Goal: Task Accomplishment & Management: Manage account settings

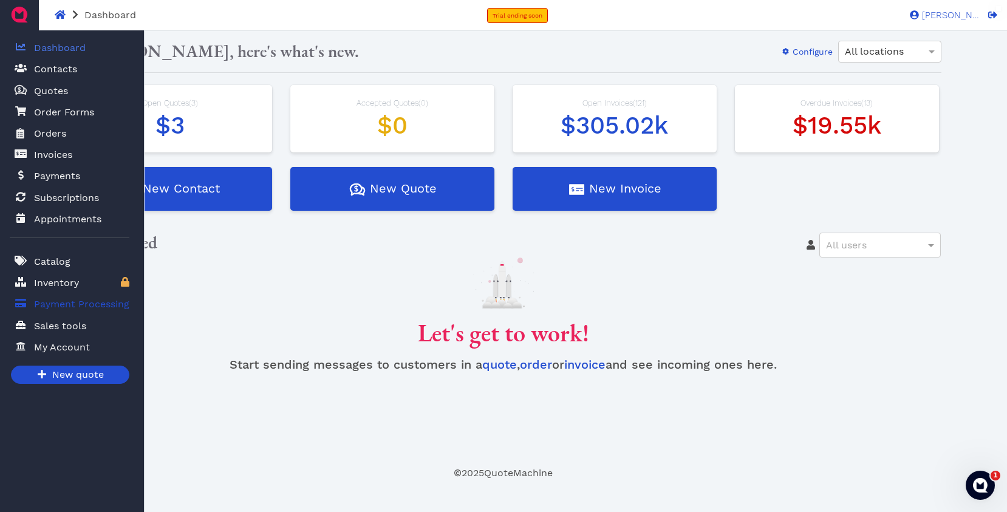
click at [68, 307] on span "Payment Processing" at bounding box center [81, 304] width 95 height 15
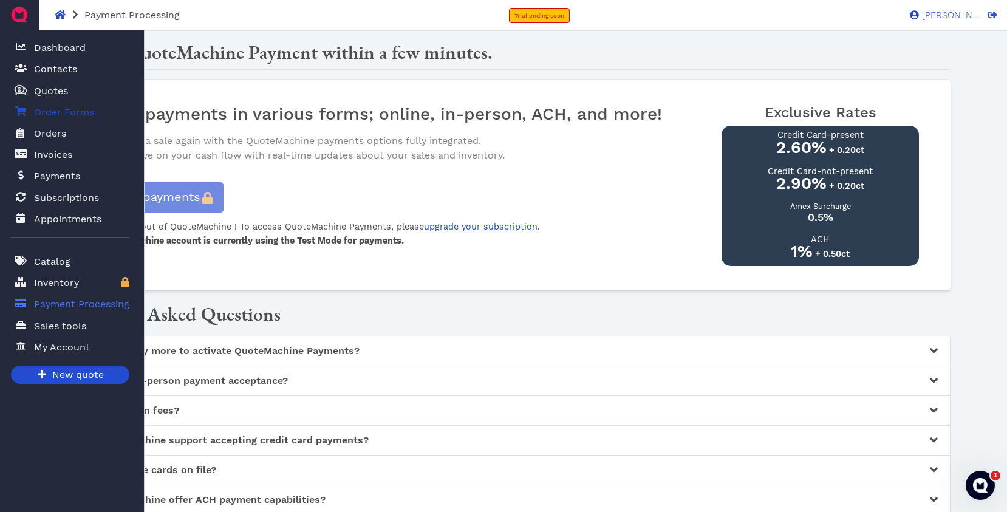
drag, startPoint x: 52, startPoint y: 93, endPoint x: 81, endPoint y: 103, distance: 30.4
click at [52, 93] on span "Quotes" at bounding box center [51, 91] width 34 height 15
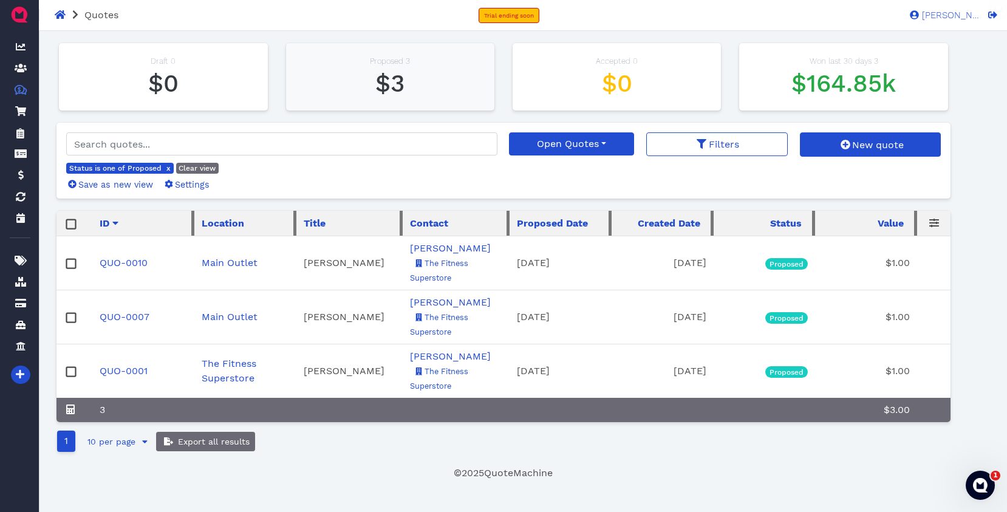
drag, startPoint x: 397, startPoint y: 91, endPoint x: 411, endPoint y: 100, distance: 17.5
click at [397, 91] on span "$3" at bounding box center [389, 83] width 29 height 29
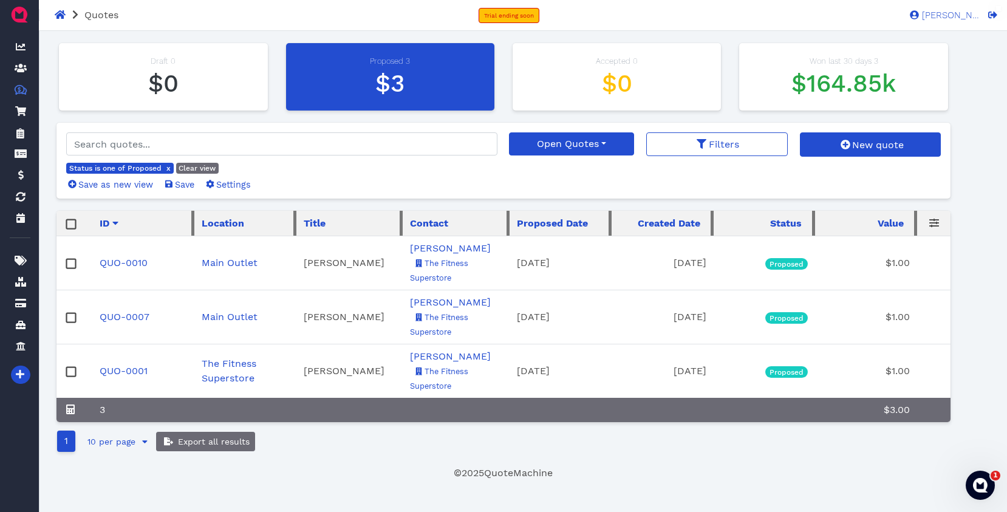
click at [69, 226] on rect at bounding box center [71, 223] width 9 height 9
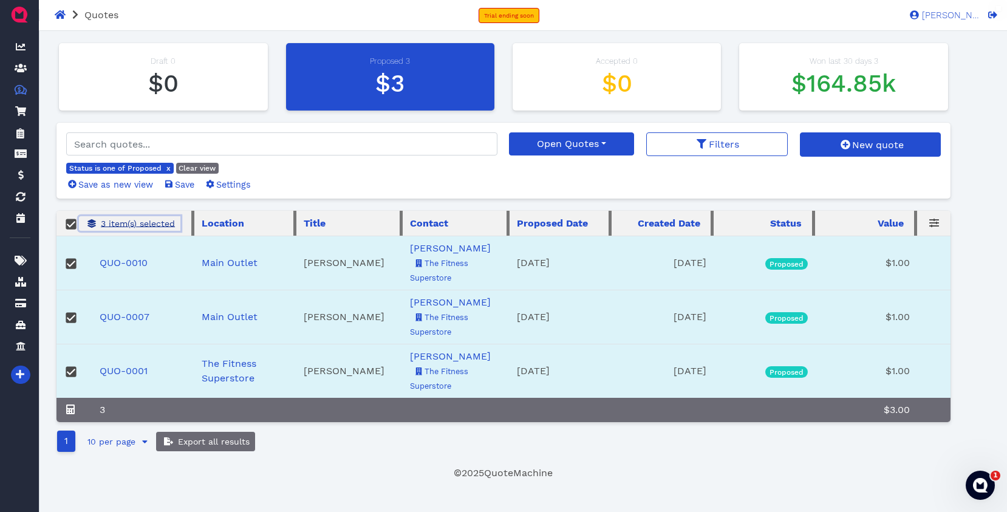
click at [136, 225] on span "3 item(s) selected" at bounding box center [137, 224] width 76 height 10
click at [125, 245] on span "Delete" at bounding box center [126, 247] width 31 height 12
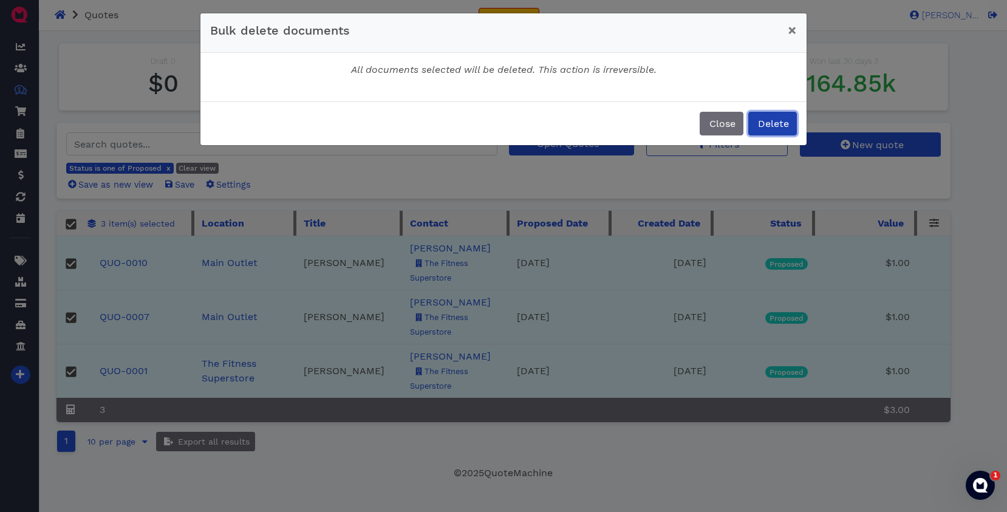
click at [778, 126] on span "Delete" at bounding box center [772, 124] width 33 height 12
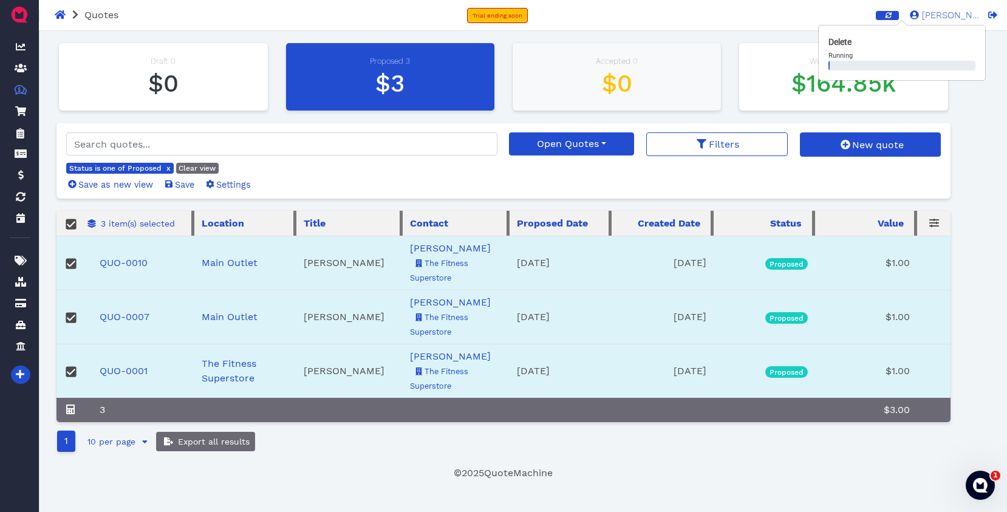
click at [669, 83] on h1 "$0" at bounding box center [617, 83] width 184 height 29
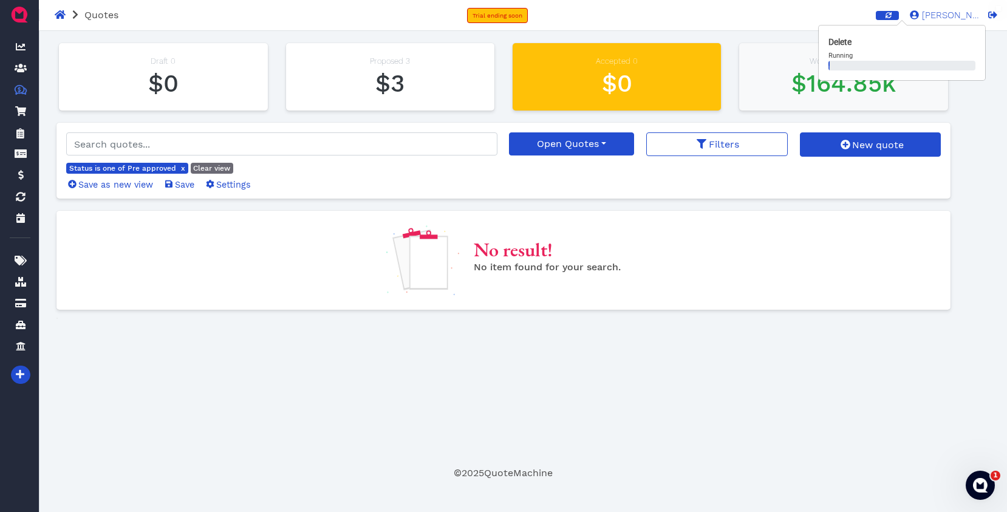
click at [773, 74] on h1 "$164.85k" at bounding box center [844, 83] width 184 height 29
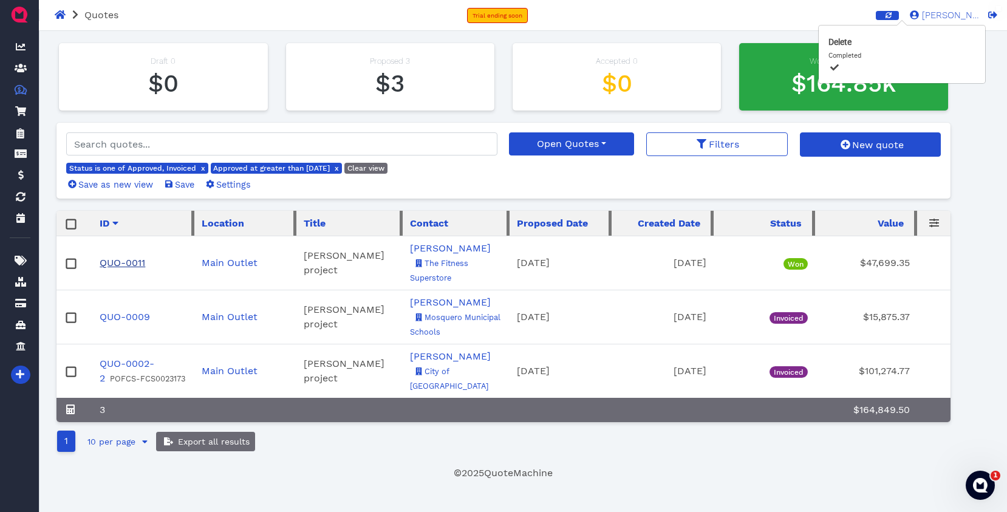
click at [120, 263] on link "QUO-0011" at bounding box center [123, 263] width 46 height 12
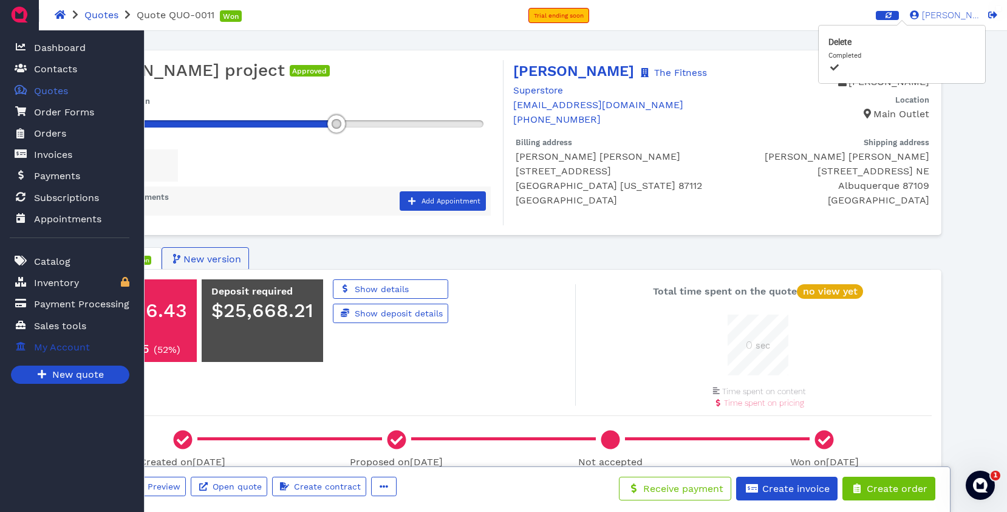
click at [69, 347] on span "My Account" at bounding box center [62, 347] width 56 height 15
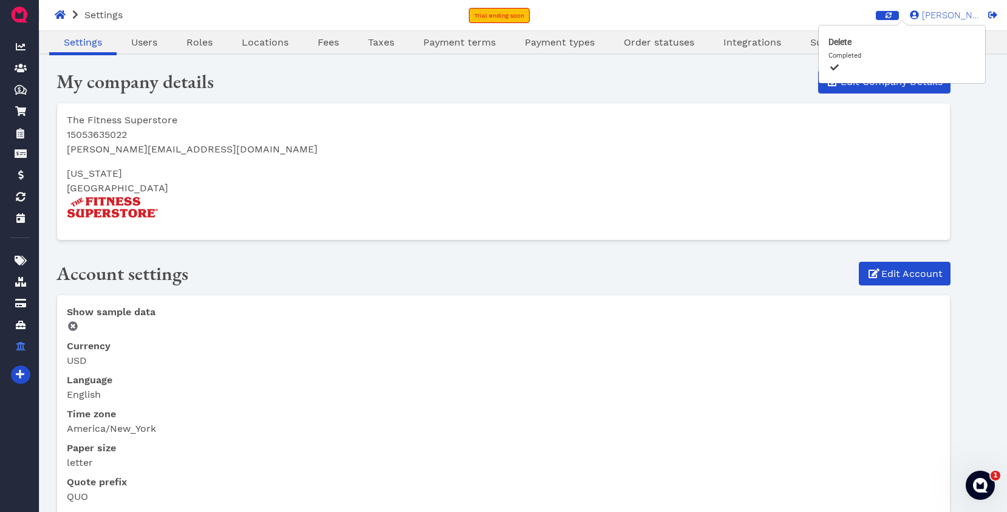
click at [826, 174] on p "[US_STATE]" at bounding box center [504, 173] width 874 height 15
click at [892, 13] on icon "button" at bounding box center [889, 15] width 6 height 6
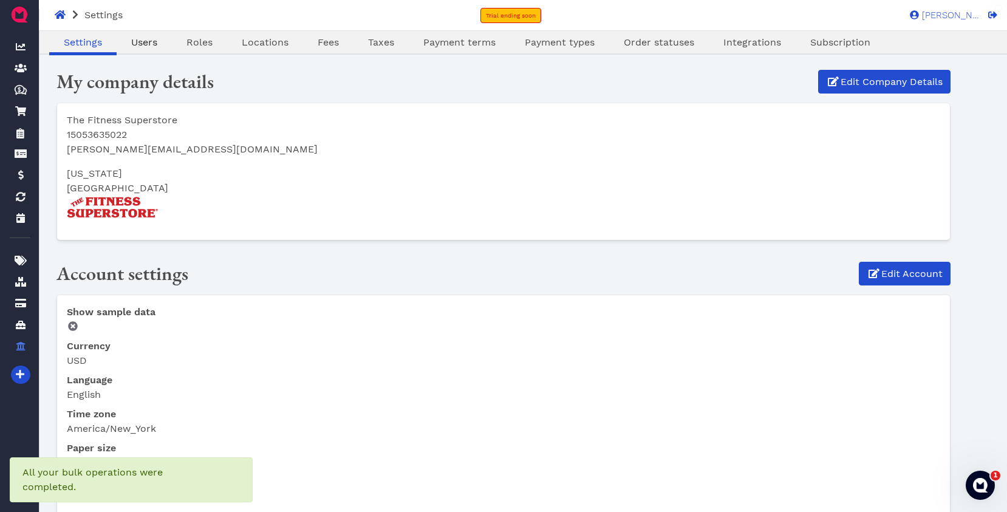
click at [151, 41] on span "Users" at bounding box center [144, 42] width 26 height 12
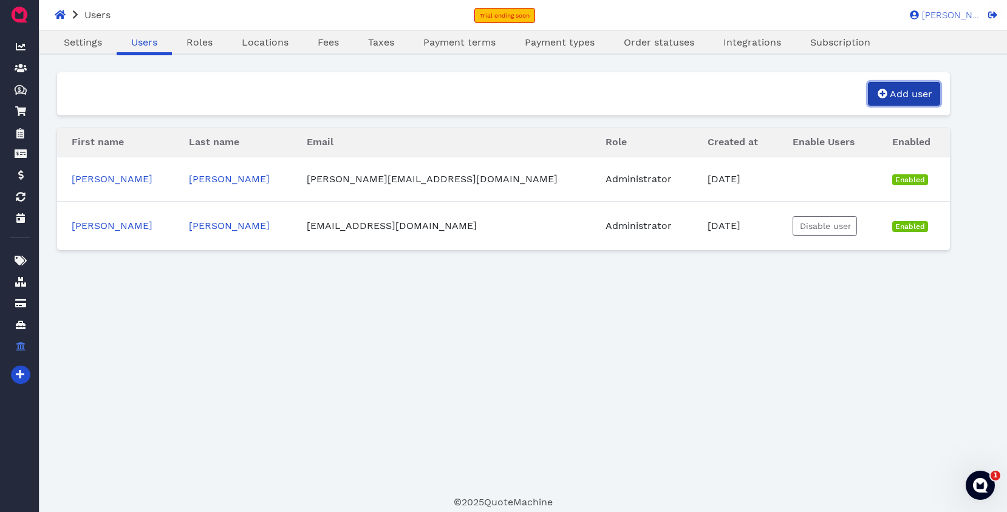
click at [899, 86] on link "Add user" at bounding box center [904, 94] width 72 height 24
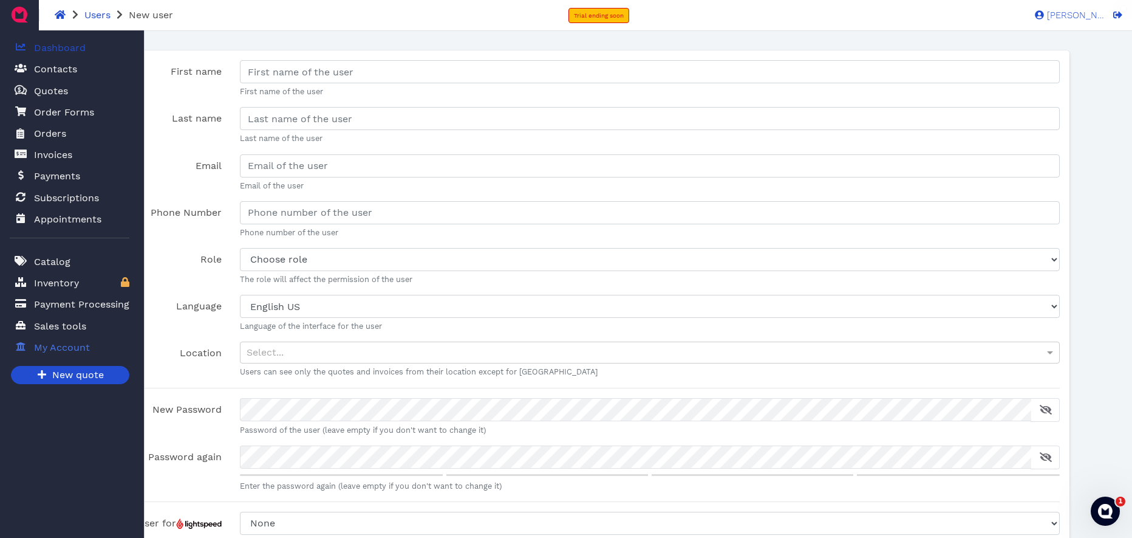
drag, startPoint x: 64, startPoint y: 47, endPoint x: 70, endPoint y: 54, distance: 8.6
click at [64, 47] on span "Dashboard" at bounding box center [60, 48] width 52 height 15
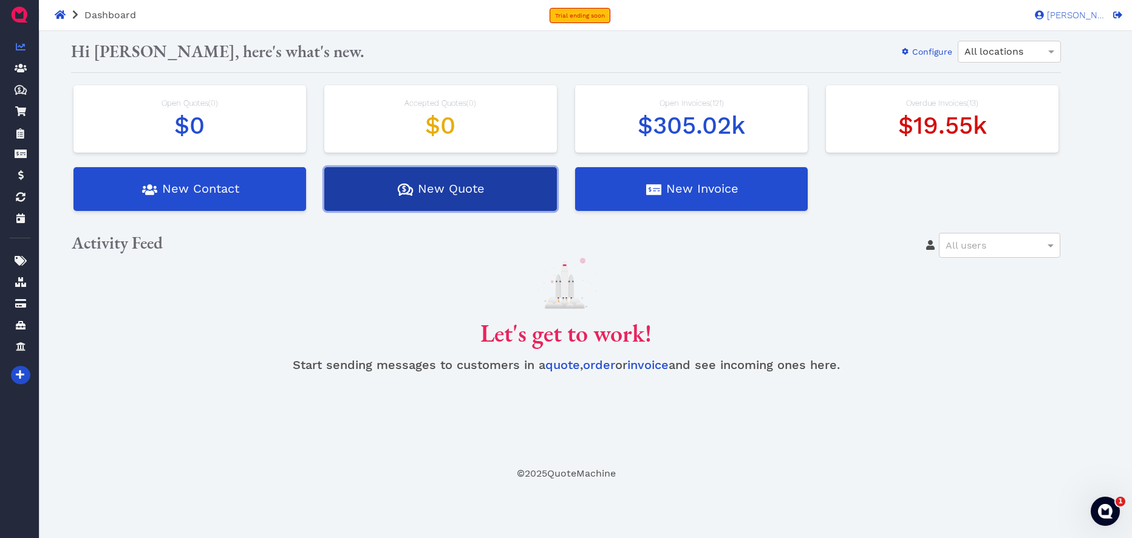
click at [440, 194] on button "Quotes Created with Sketch. $ New Quote" at bounding box center [440, 189] width 233 height 44
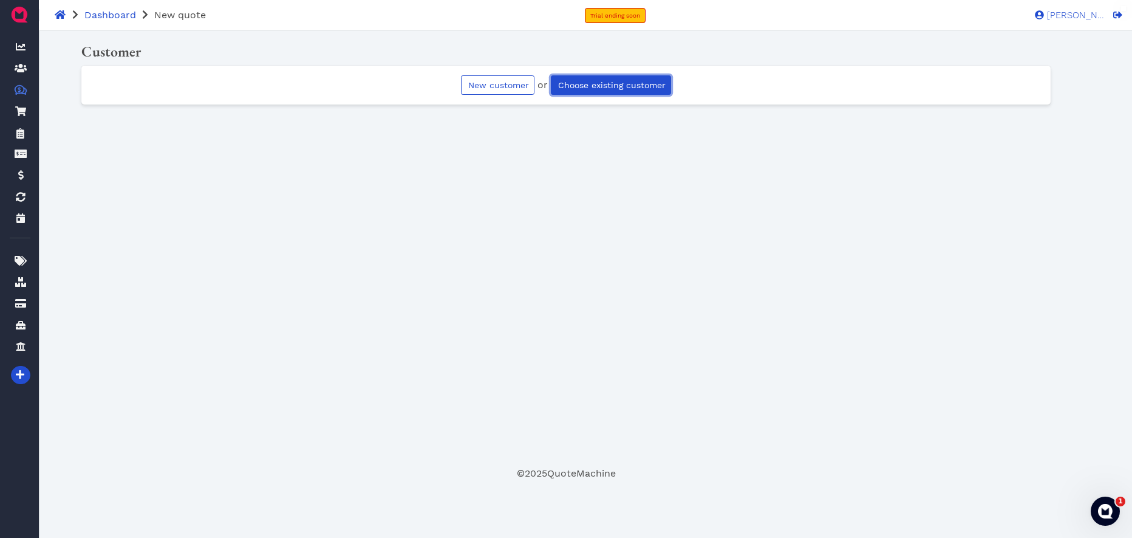
click at [611, 89] on span "Choose existing customer" at bounding box center [610, 85] width 109 height 10
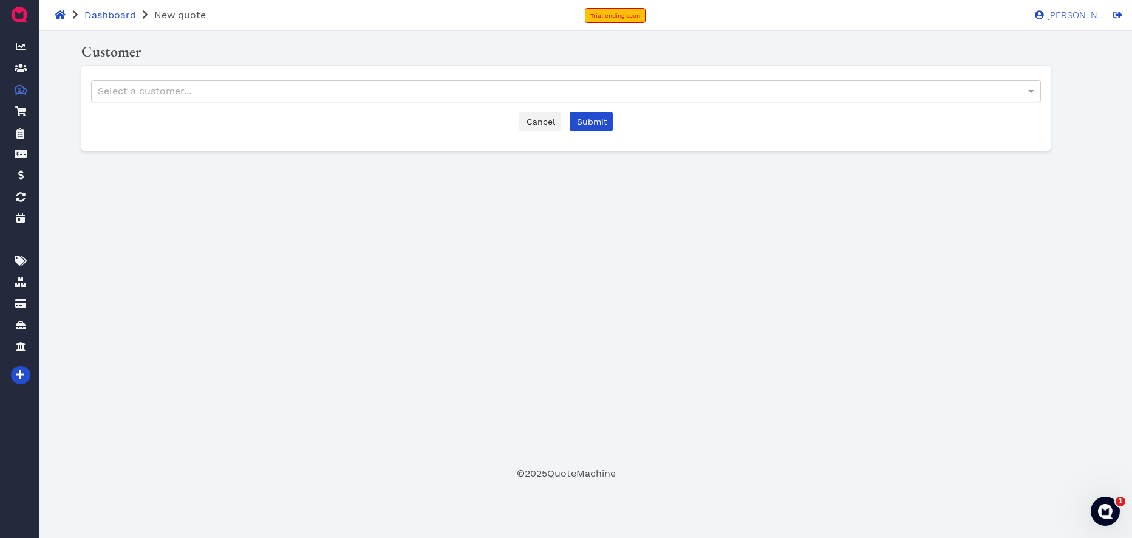
click at [342, 95] on div "Select a customer..." at bounding box center [567, 91] width 950 height 21
type input "adria"
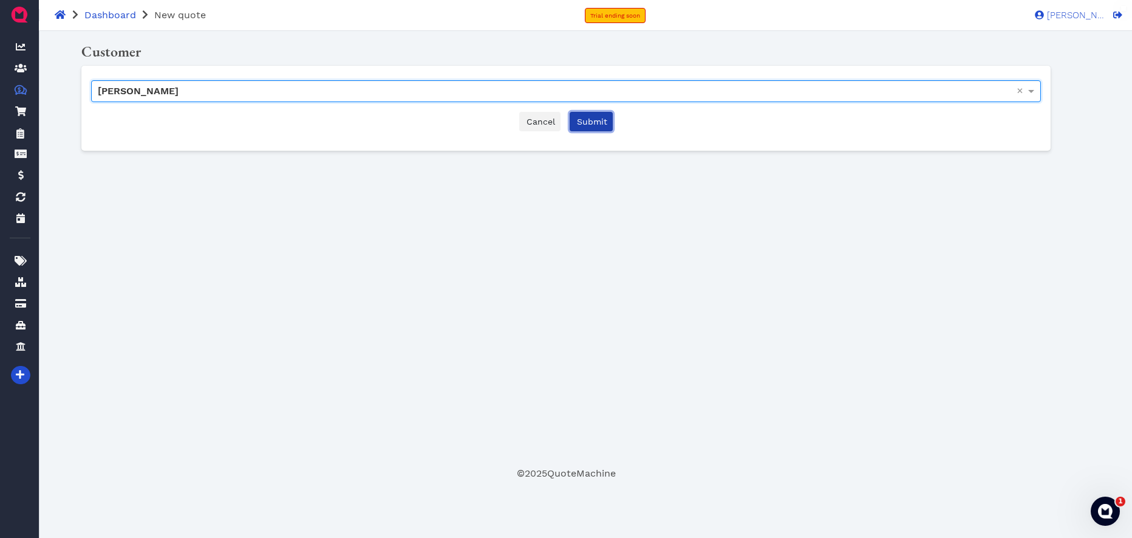
click at [598, 124] on span "Submit" at bounding box center [591, 122] width 32 height 10
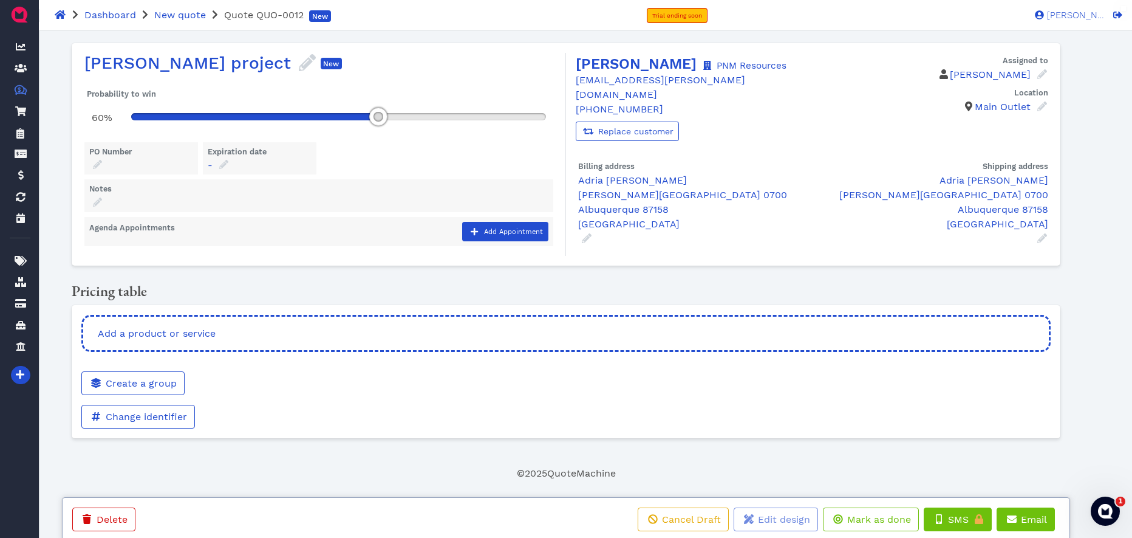
drag, startPoint x: 180, startPoint y: 117, endPoint x: 380, endPoint y: 124, distance: 200.0
click at [380, 125] on div at bounding box center [378, 117] width 18 height 18
click at [222, 165] on icon at bounding box center [223, 164] width 9 height 9
click at [376, 152] on div "PO Number Expiration date - Press the down arrow key to interact with the calen…" at bounding box center [319, 174] width 474 height 75
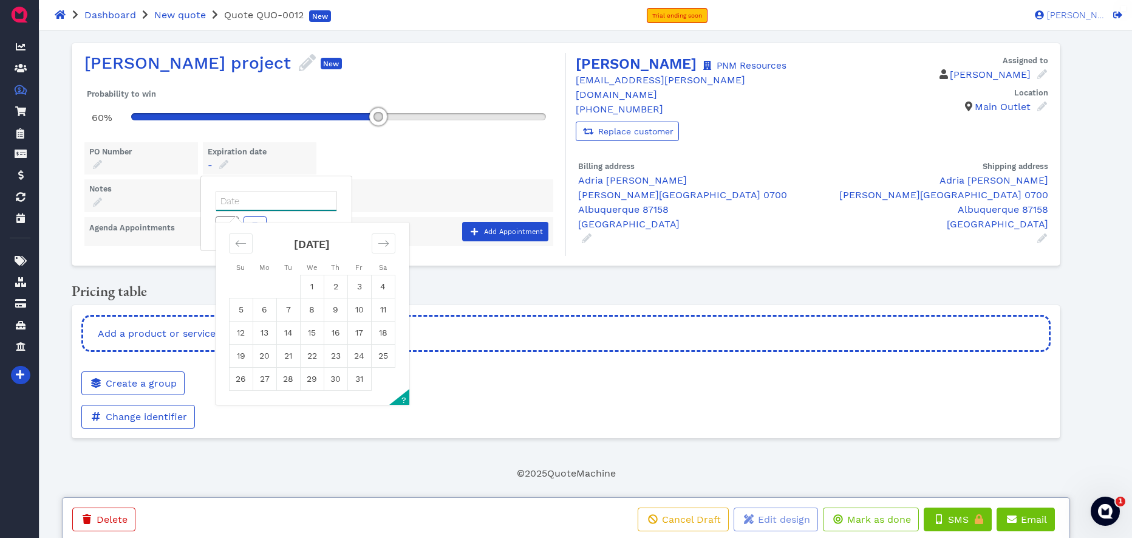
click at [245, 210] on input "Date" at bounding box center [276, 200] width 120 height 19
click at [386, 175] on div "PO Number Expiration date - Press the down arrow key to interact with the calen…" at bounding box center [319, 174] width 474 height 75
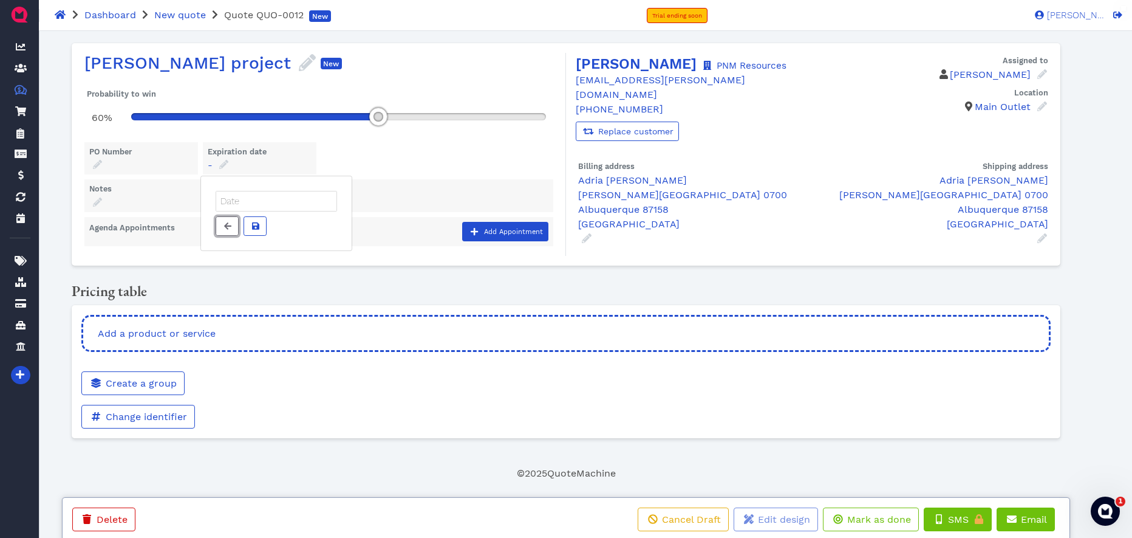
drag, startPoint x: 231, startPoint y: 227, endPoint x: 238, endPoint y: 222, distance: 7.8
click at [231, 227] on span at bounding box center [227, 226] width 12 height 13
click at [1007, 74] on icon at bounding box center [1043, 74] width 10 height 10
drag, startPoint x: 891, startPoint y: 63, endPoint x: 851, endPoint y: 106, distance: 58.4
click at [891, 63] on div "Assigned to" at bounding box center [930, 60] width 236 height 15
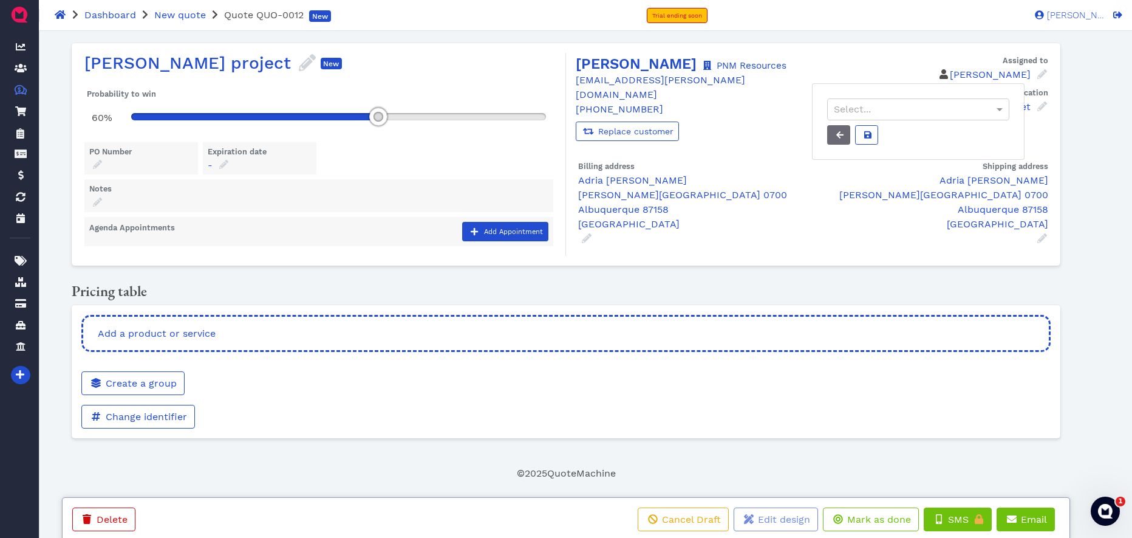
drag, startPoint x: 831, startPoint y: 148, endPoint x: 836, endPoint y: 141, distance: 8.3
click at [831, 147] on div "Select..." at bounding box center [918, 121] width 213 height 77
click at [836, 139] on span at bounding box center [839, 135] width 12 height 13
click at [160, 334] on span "Add a product or service" at bounding box center [156, 333] width 120 height 12
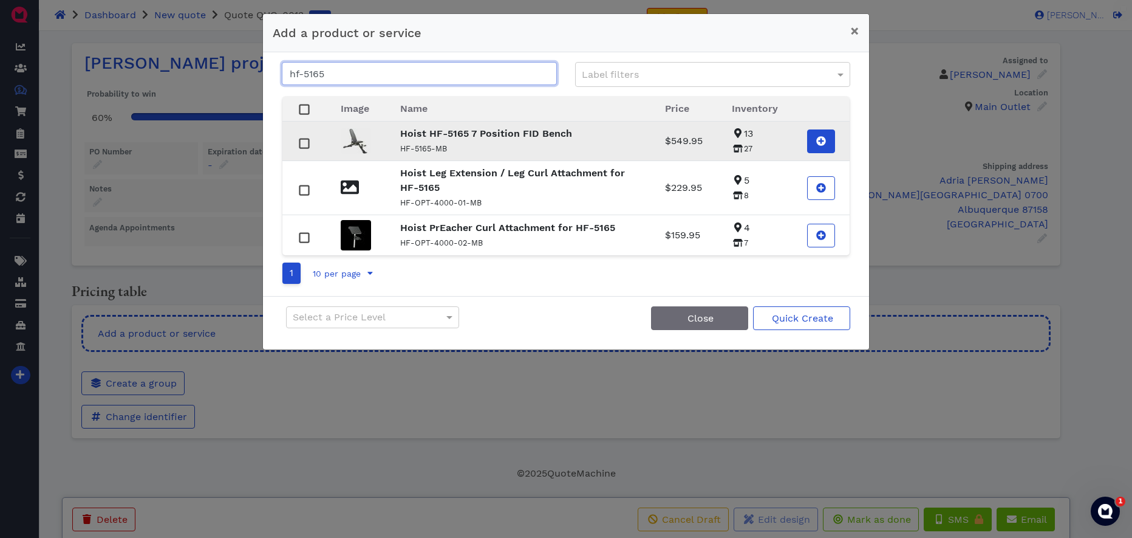
type input "hf-5165"
click at [820, 140] on icon at bounding box center [822, 141] width 10 height 10
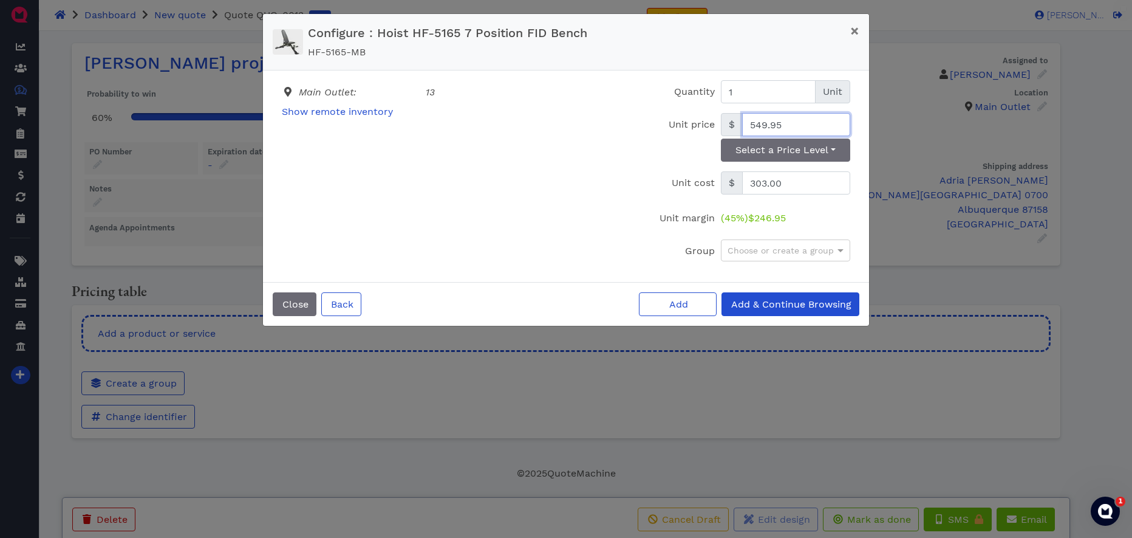
drag, startPoint x: 799, startPoint y: 125, endPoint x: 824, endPoint y: 126, distance: 25.5
click at [824, 126] on input "549.95" at bounding box center [796, 124] width 108 height 23
drag, startPoint x: 854, startPoint y: 27, endPoint x: 825, endPoint y: 74, distance: 54.8
click at [854, 27] on span "×" at bounding box center [855, 30] width 9 height 17
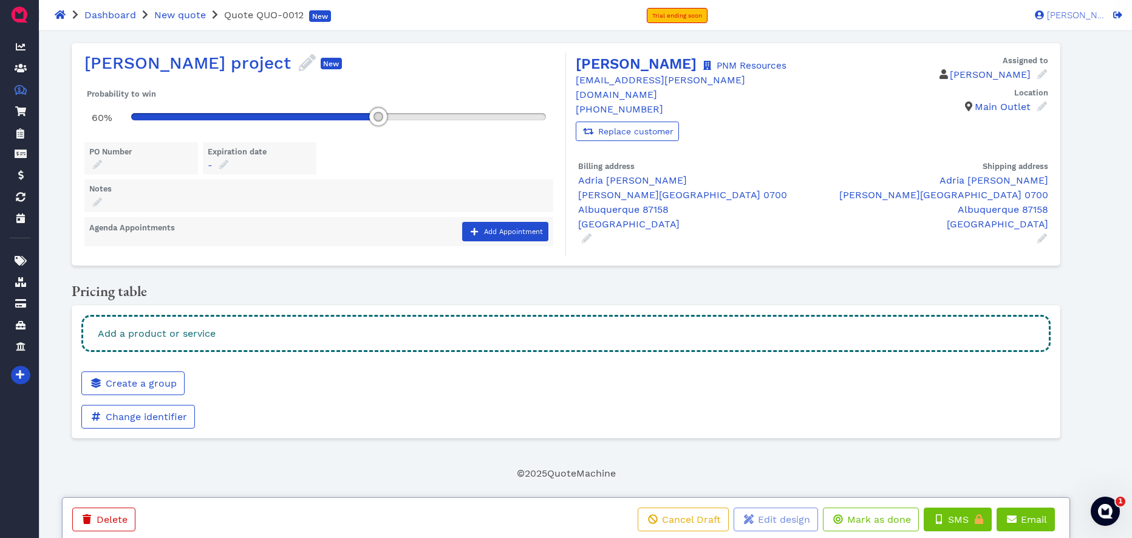
click at [453, 333] on div "Add a product or service" at bounding box center [566, 333] width 970 height 37
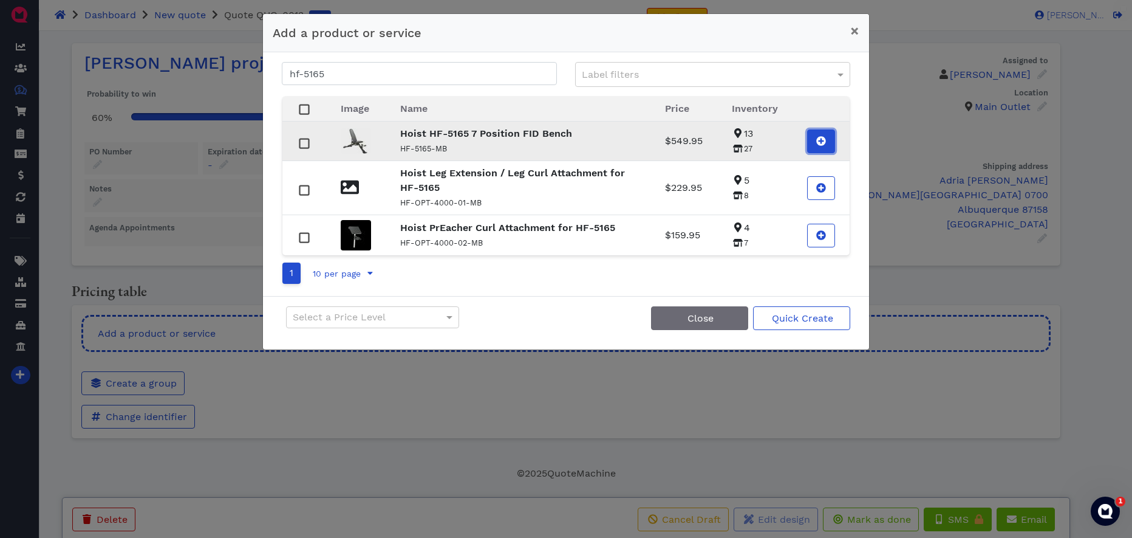
click at [826, 140] on span at bounding box center [821, 141] width 12 height 15
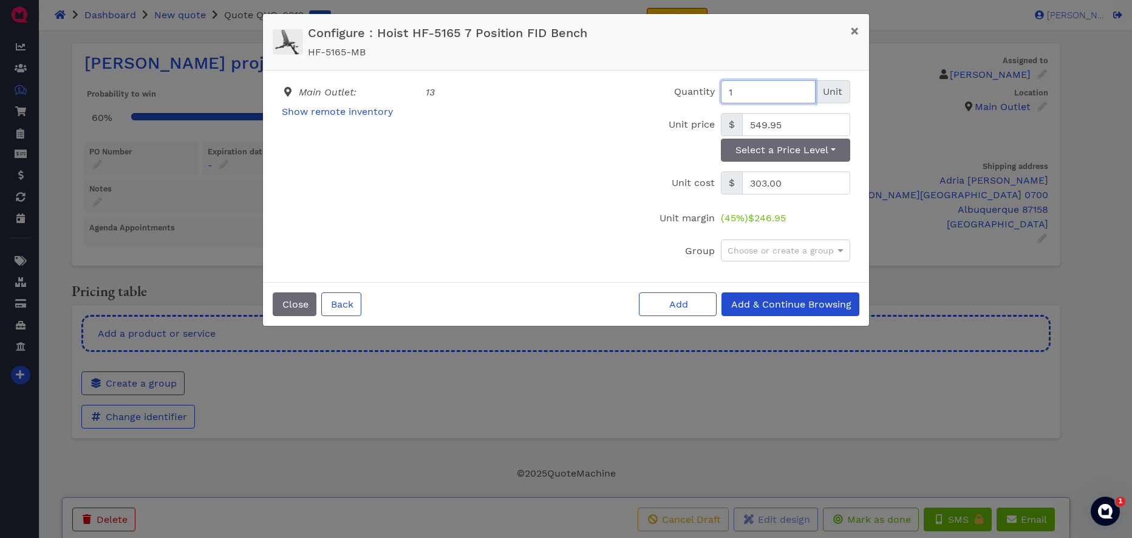
click at [735, 95] on input "1" at bounding box center [768, 91] width 95 height 23
click at [787, 128] on input "549.95" at bounding box center [796, 124] width 108 height 23
type input "482.08"
click at [600, 169] on div "Main Outlet : 13 Show remote inventory" at bounding box center [444, 176] width 342 height 192
click at [794, 307] on span "Add & Continue Browsing" at bounding box center [791, 304] width 122 height 12
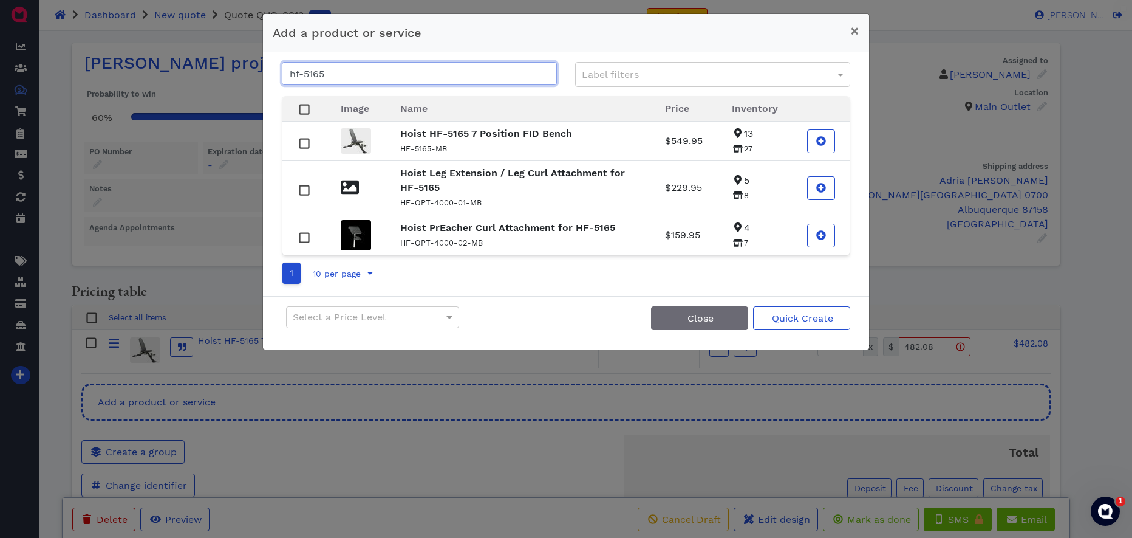
click at [332, 74] on input "hf-5165" at bounding box center [419, 73] width 275 height 23
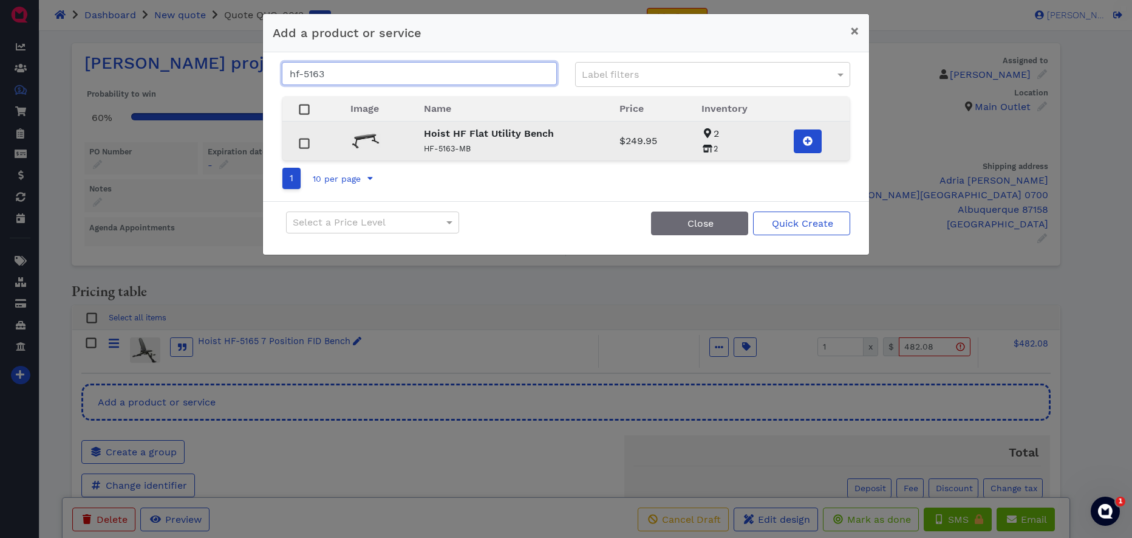
type input "hf-5163"
click at [806, 142] on icon at bounding box center [809, 141] width 10 height 10
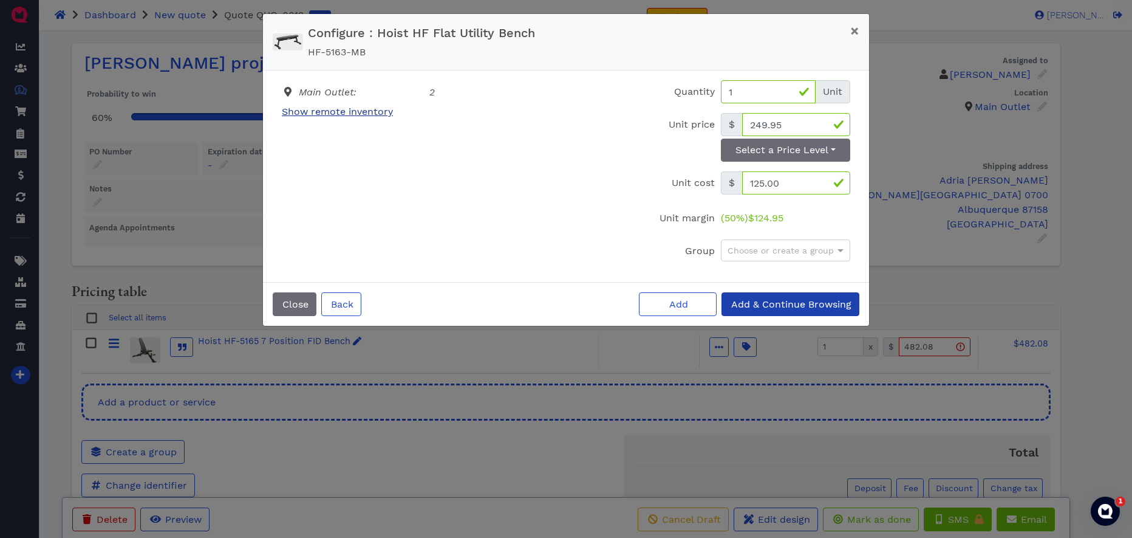
click at [308, 111] on span "Show remote inventory" at bounding box center [337, 112] width 111 height 12
drag, startPoint x: 334, startPoint y: 128, endPoint x: 510, endPoint y: 240, distance: 209.5
click at [334, 128] on span "Hide remote inventory" at bounding box center [335, 126] width 106 height 12
click at [791, 124] on input "249.95" at bounding box center [796, 124] width 108 height 23
type input "248.48"
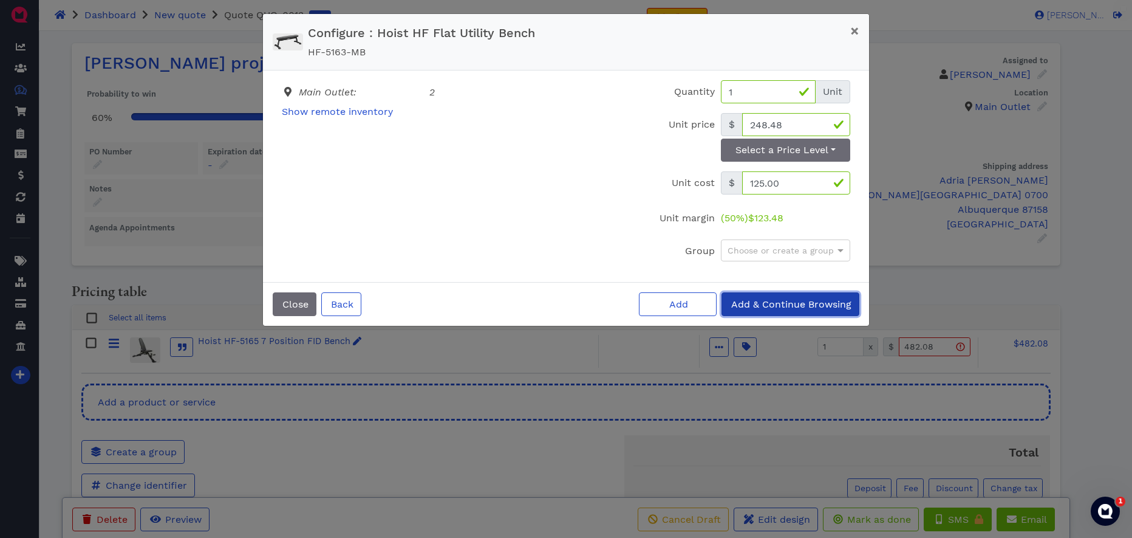
click at [768, 308] on span "Add & Continue Browsing" at bounding box center [791, 304] width 122 height 12
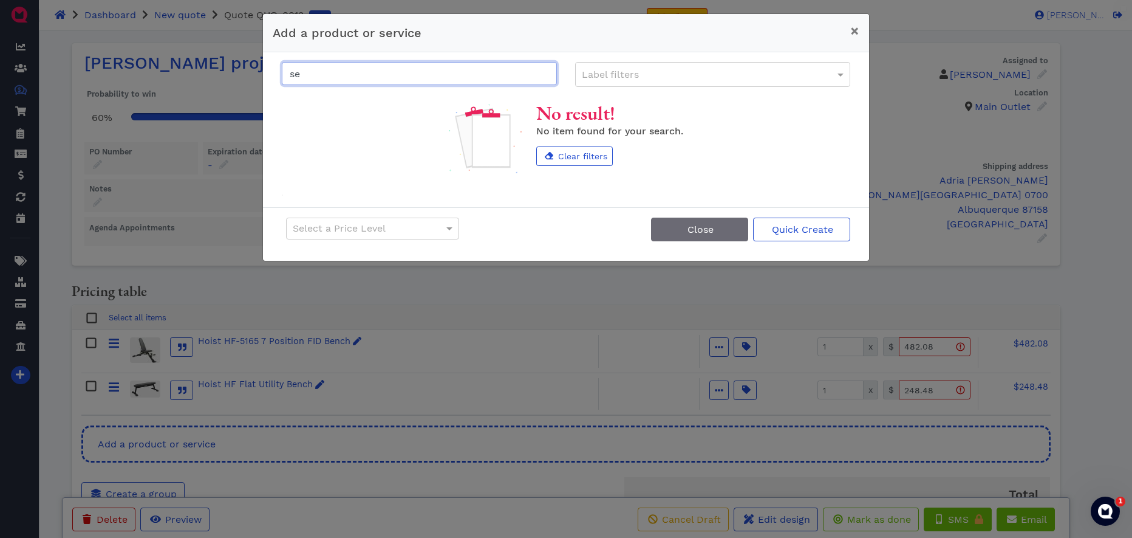
type input "s"
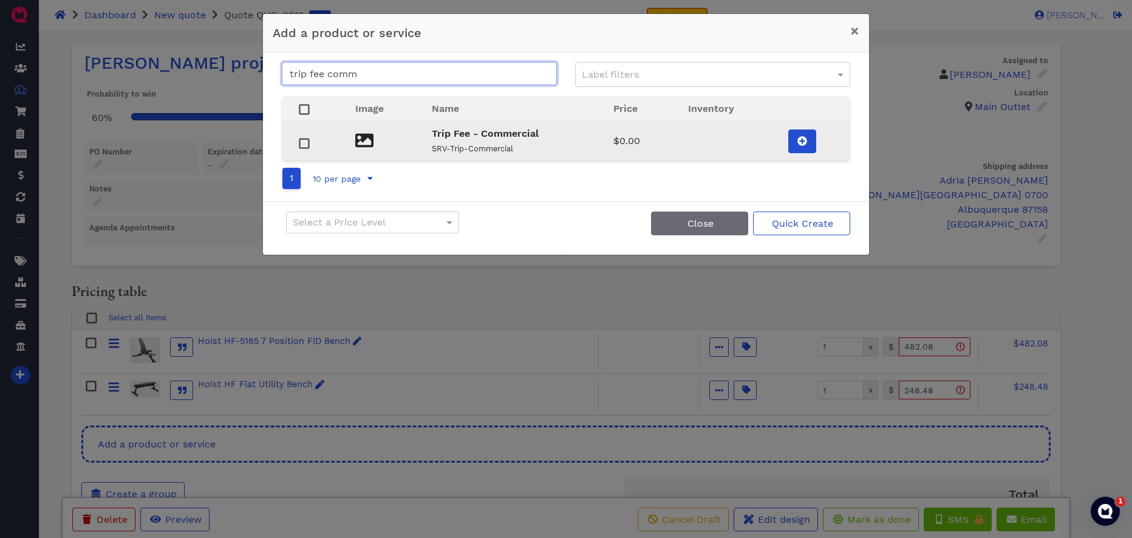
type input "trip fee comm"
click at [798, 139] on icon at bounding box center [803, 141] width 10 height 10
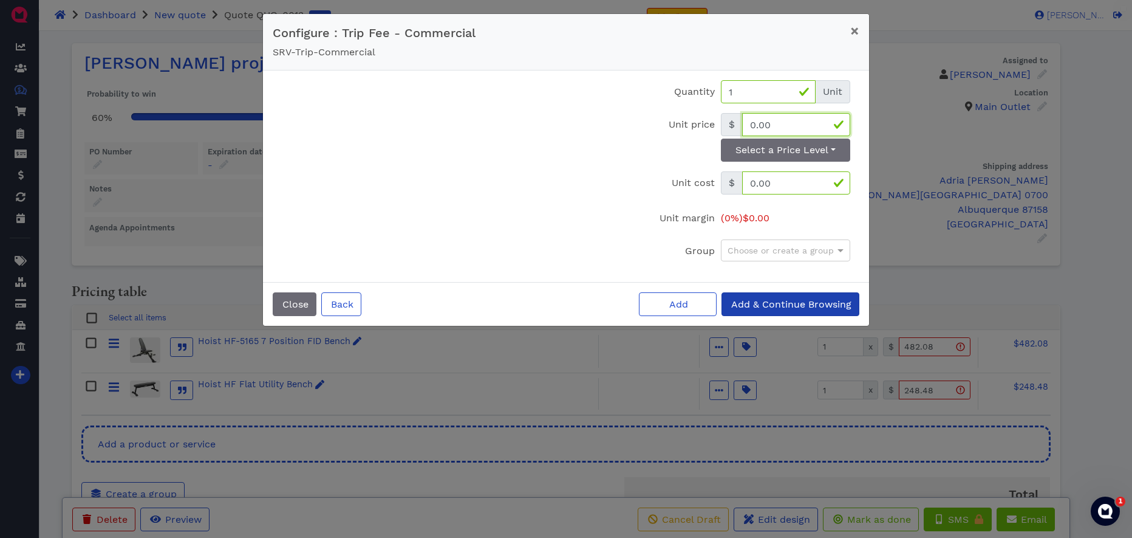
click at [792, 118] on input "0.00" at bounding box center [796, 124] width 108 height 23
type input "60"
click at [679, 305] on span "Add" at bounding box center [678, 304] width 21 height 12
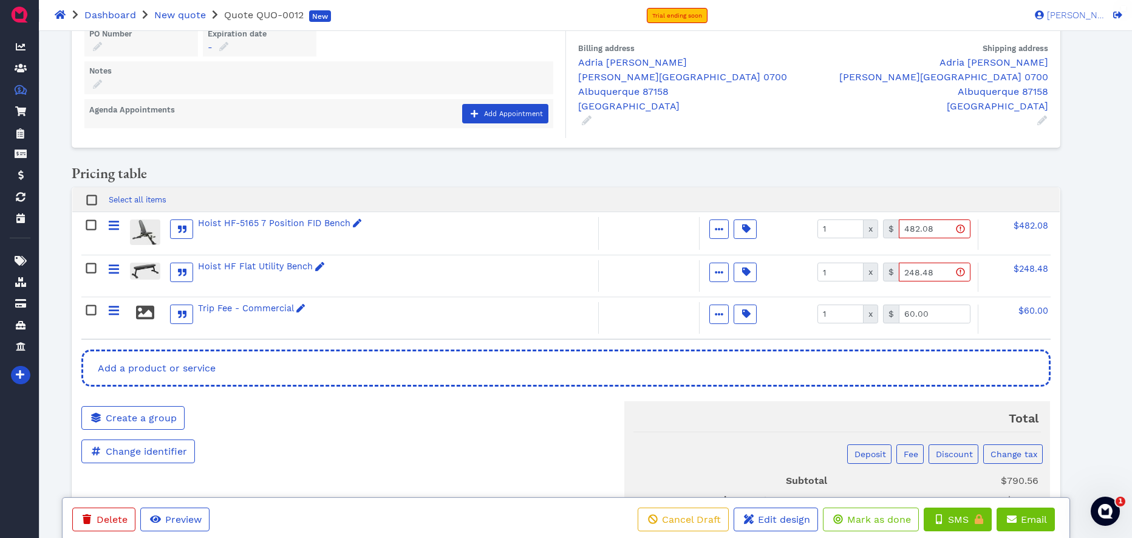
scroll to position [119, 0]
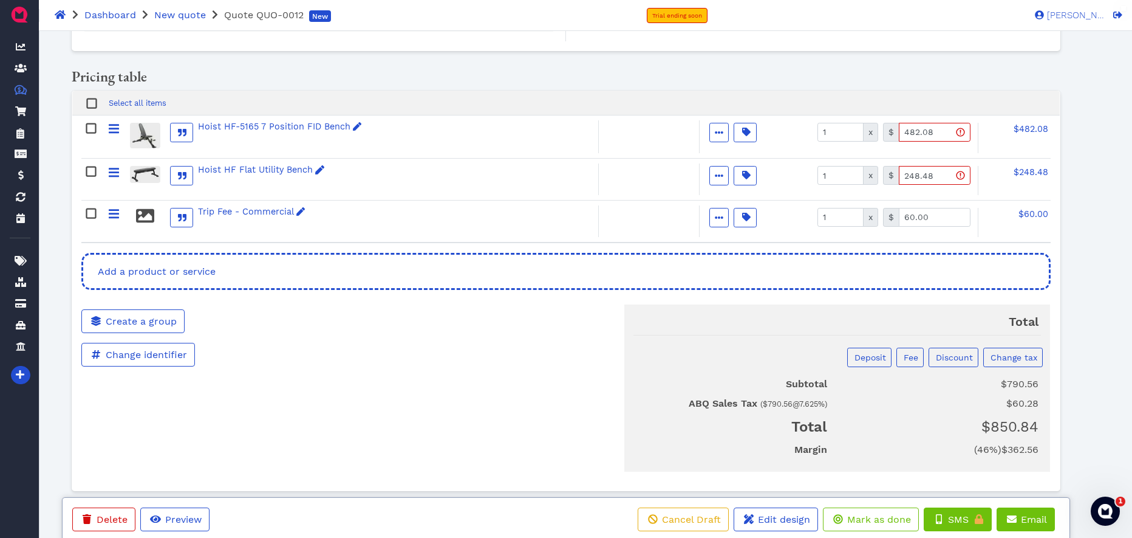
click at [544, 341] on div "Total Deposit Fee Discount Change tax Subtotal $790.56 ABQ Sales Tax ( $790.56 …" at bounding box center [731, 381] width 659 height 182
click at [715, 134] on icon "button" at bounding box center [719, 130] width 9 height 9
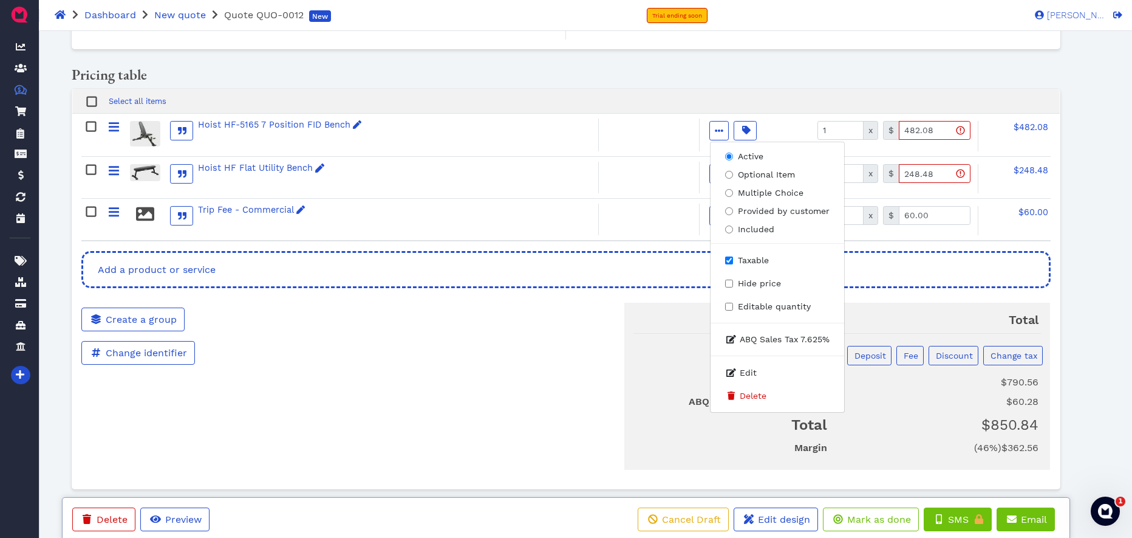
click at [546, 340] on div "Total Deposit Fee Discount Change tax Subtotal $790.56 ABQ Sales Tax ( $790.56 …" at bounding box center [731, 379] width 659 height 182
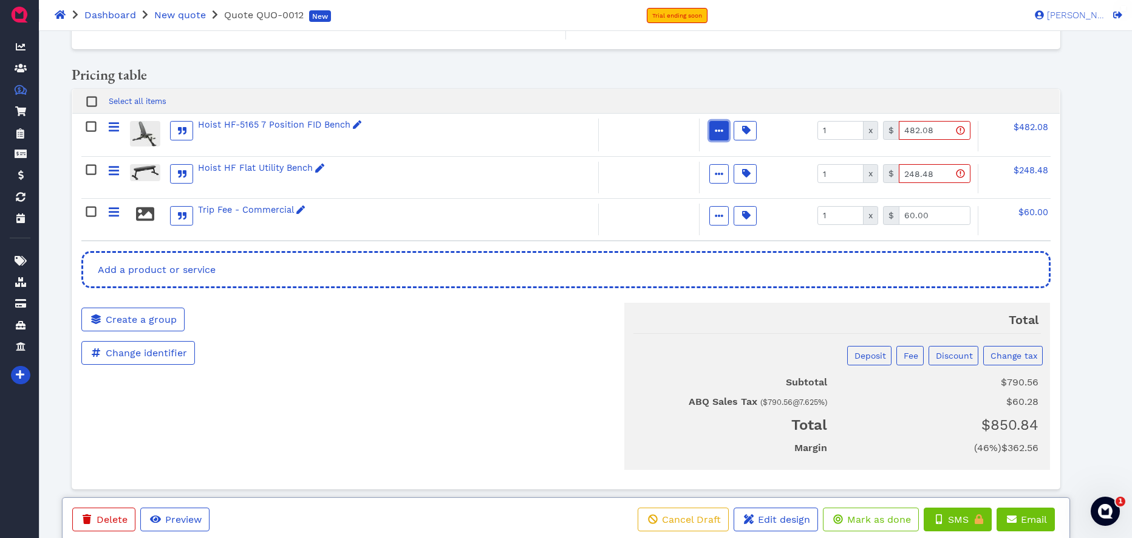
click at [716, 132] on icon "button" at bounding box center [719, 130] width 9 height 9
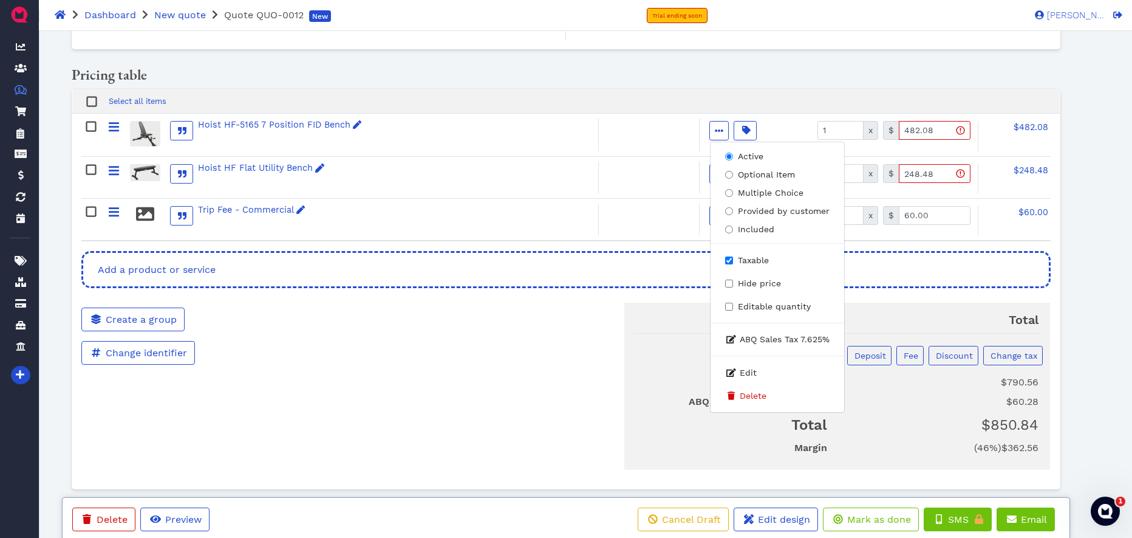
click at [568, 327] on div "Total Deposit Fee Discount Change tax Subtotal $790.56 ABQ Sales Tax ( $790.56 …" at bounding box center [731, 379] width 659 height 182
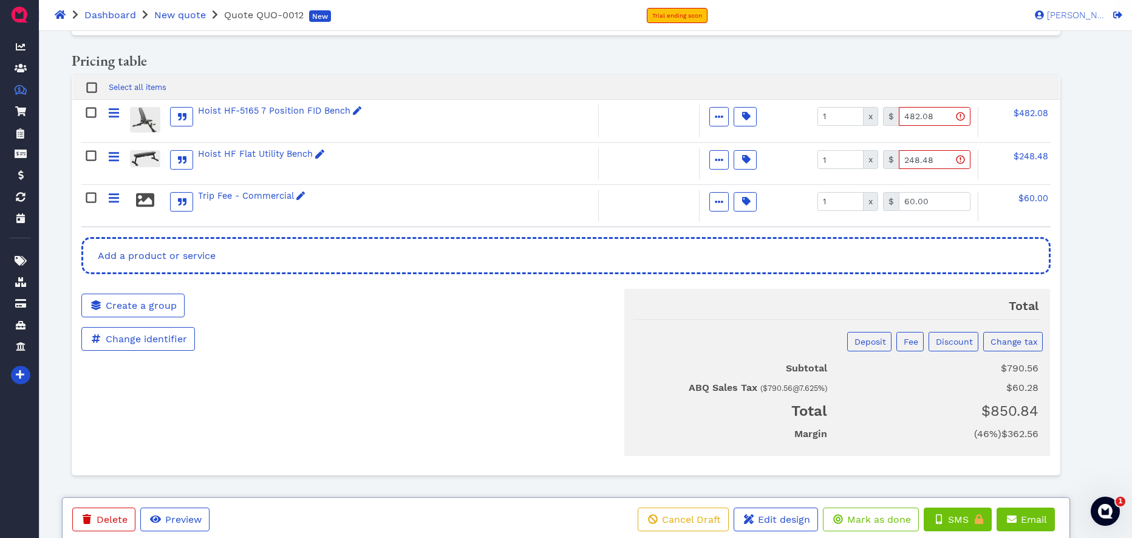
scroll to position [236, 0]
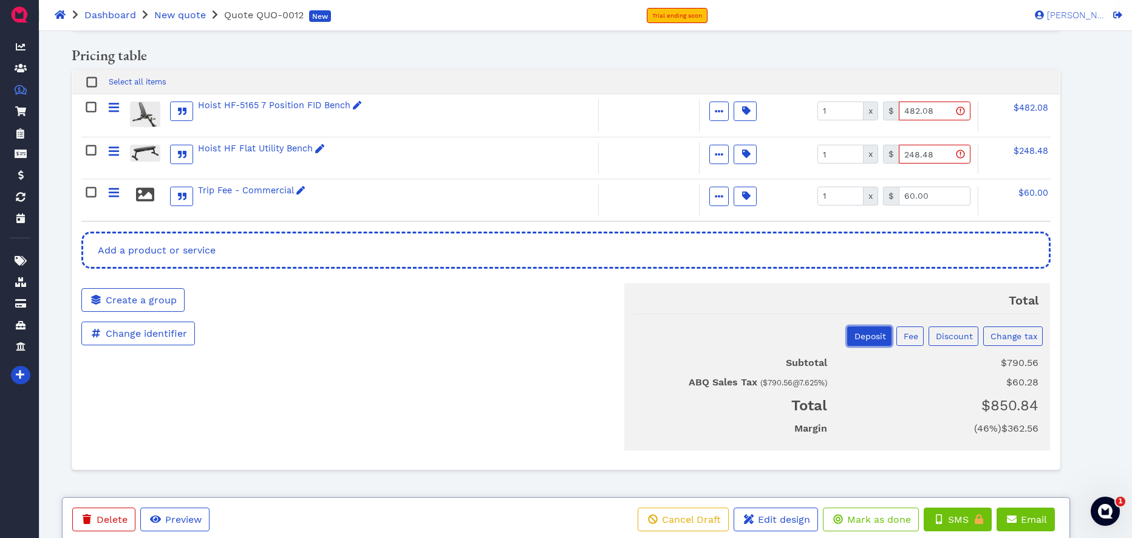
click at [874, 339] on span "Deposit" at bounding box center [869, 336] width 33 height 10
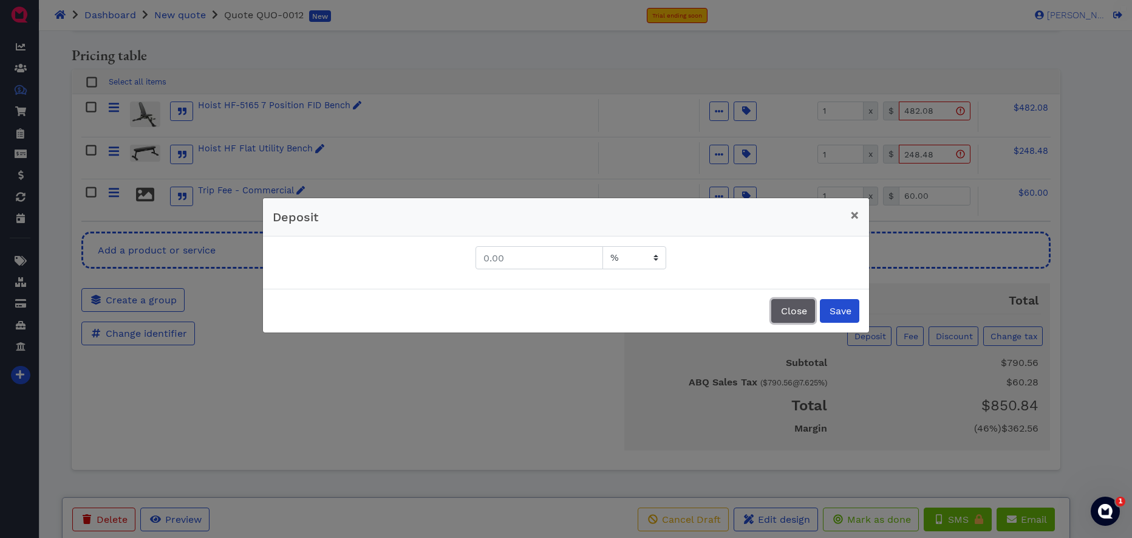
click at [800, 313] on span "Close" at bounding box center [793, 311] width 28 height 12
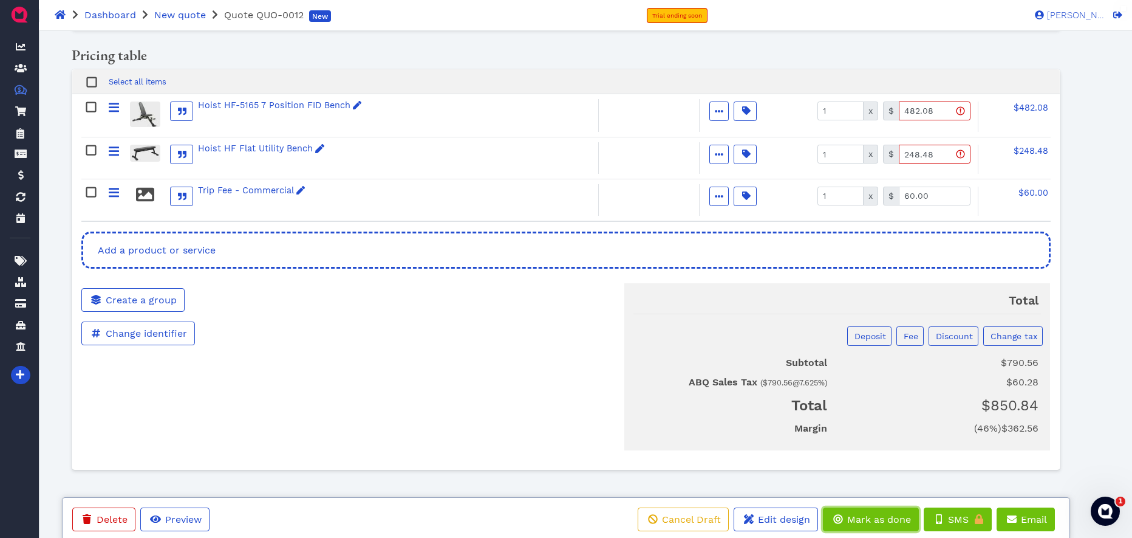
click at [883, 512] on span "Mark as done" at bounding box center [879, 519] width 66 height 12
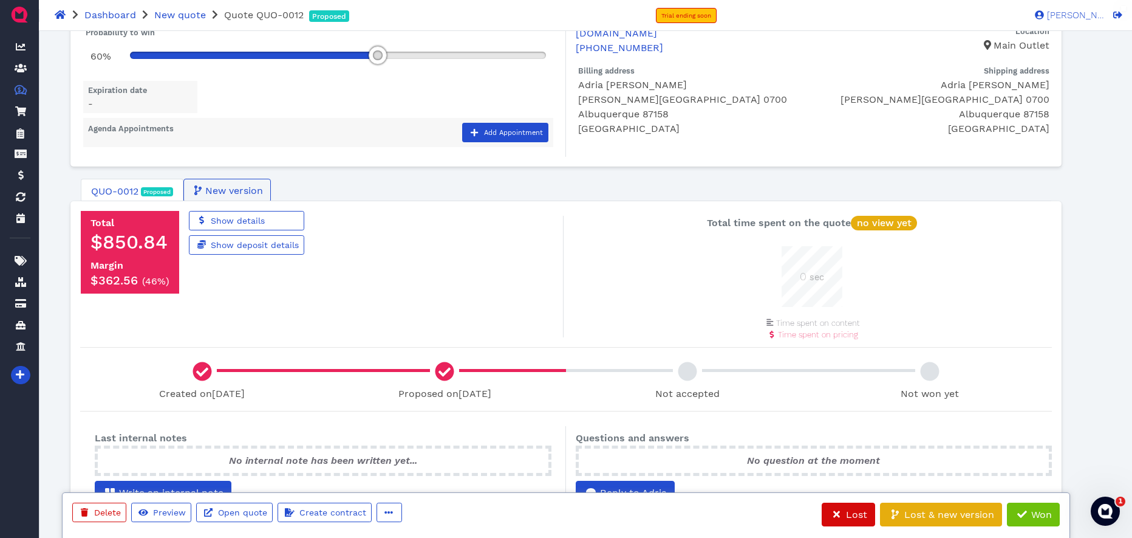
scroll to position [72, 0]
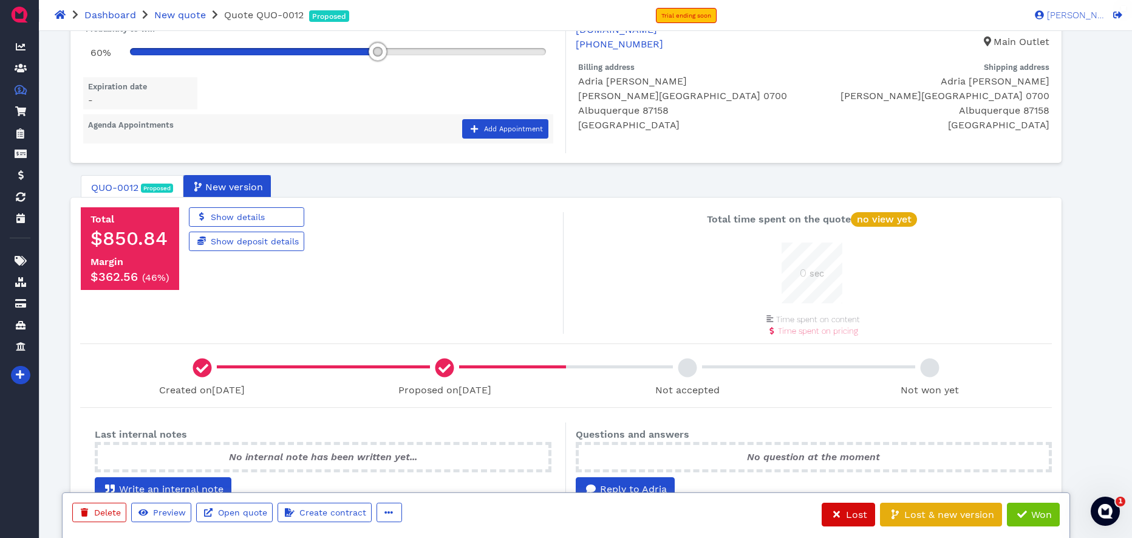
click at [227, 182] on span "New version" at bounding box center [234, 187] width 60 height 15
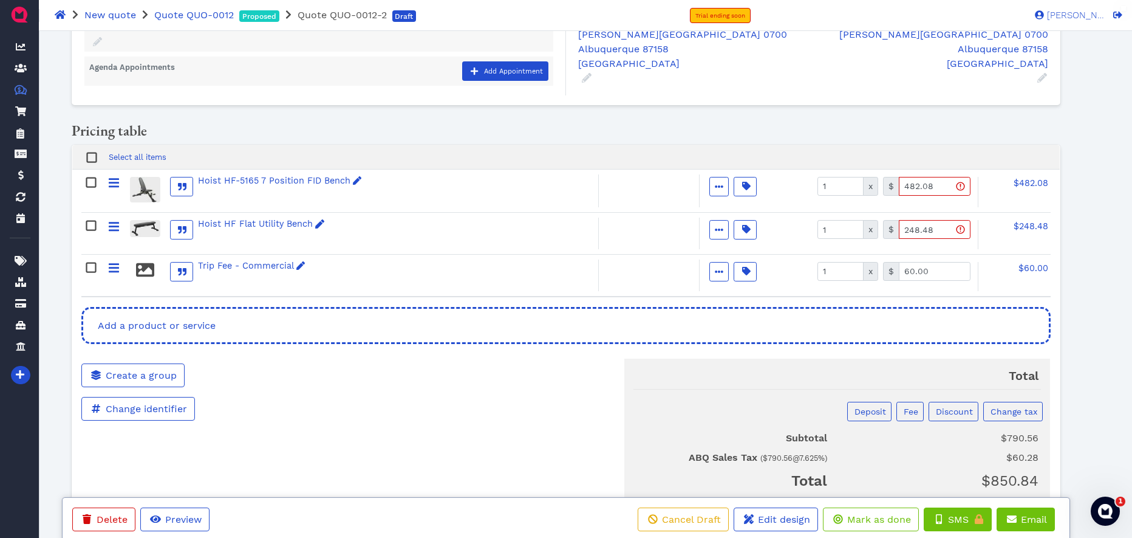
scroll to position [233, 0]
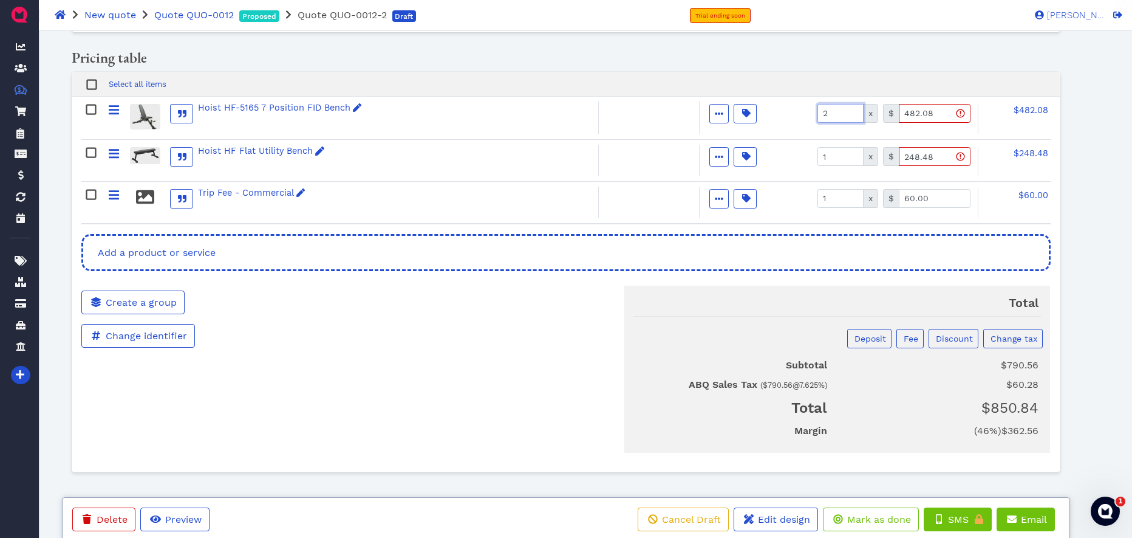
click at [854, 112] on input "2" at bounding box center [841, 113] width 46 height 19
click at [854, 112] on input "3" at bounding box center [841, 113] width 46 height 19
type input "4"
click at [854, 112] on input "4" at bounding box center [841, 113] width 46 height 19
click at [880, 512] on span "Mark as done" at bounding box center [879, 519] width 66 height 12
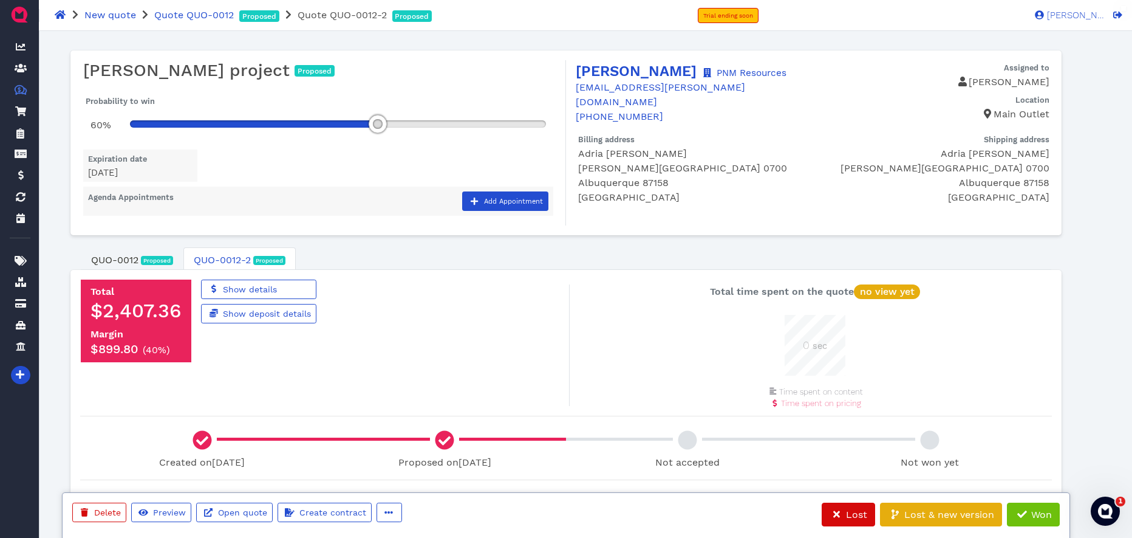
scroll to position [61, 61]
click at [121, 262] on span "QUO-0012" at bounding box center [114, 260] width 47 height 15
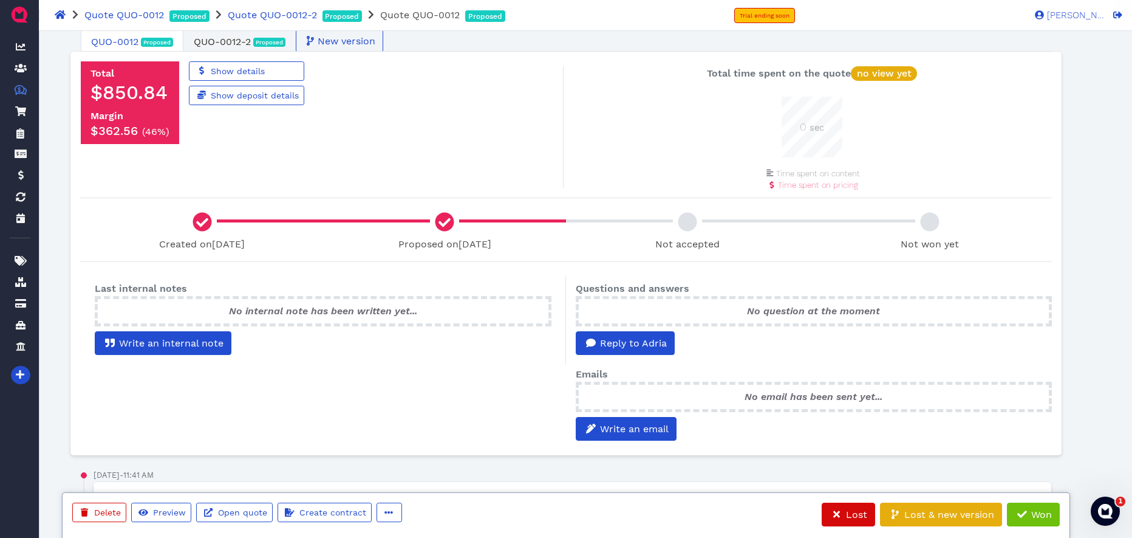
scroll to position [219, 0]
click at [171, 510] on span "Preview" at bounding box center [168, 512] width 35 height 10
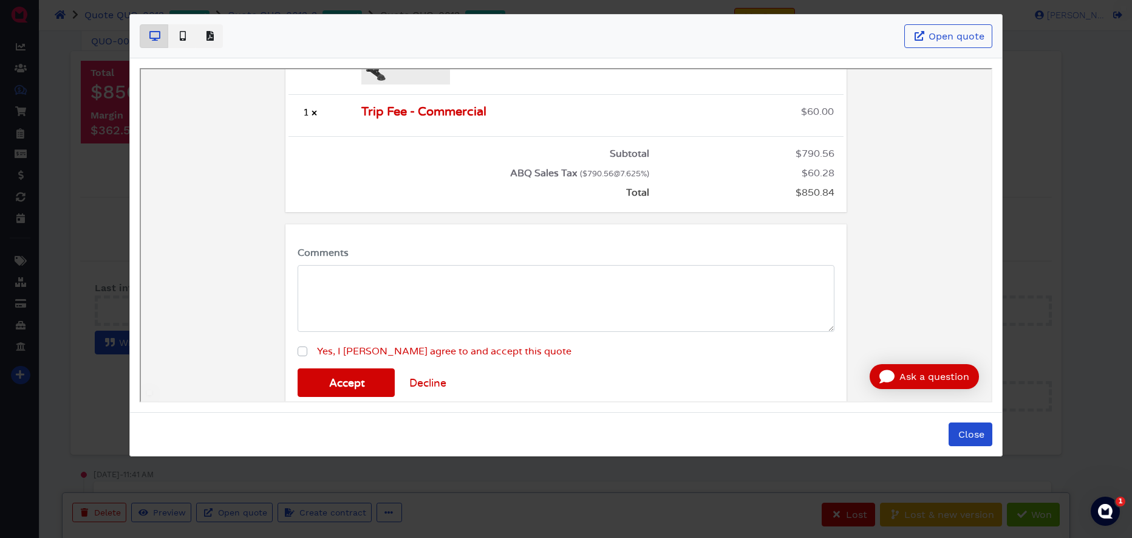
scroll to position [673, 0]
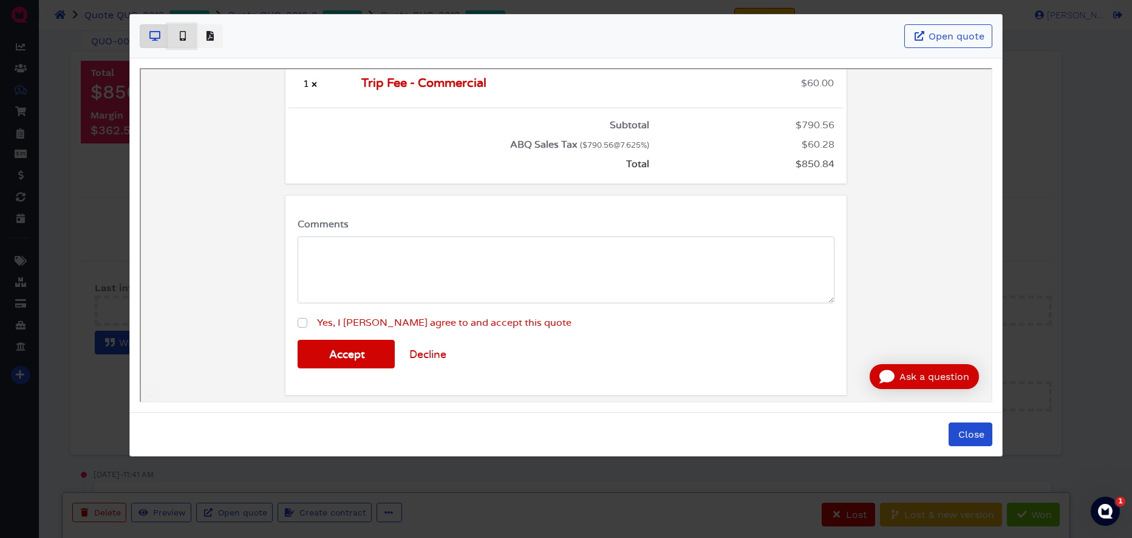
click at [187, 39] on span "Basic example" at bounding box center [182, 36] width 12 height 15
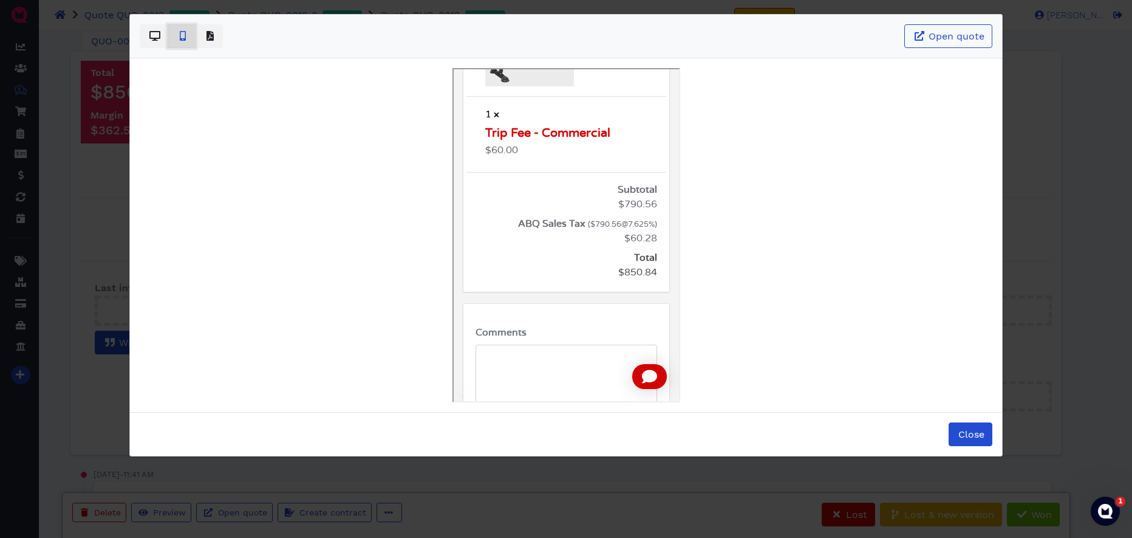
scroll to position [1259, 0]
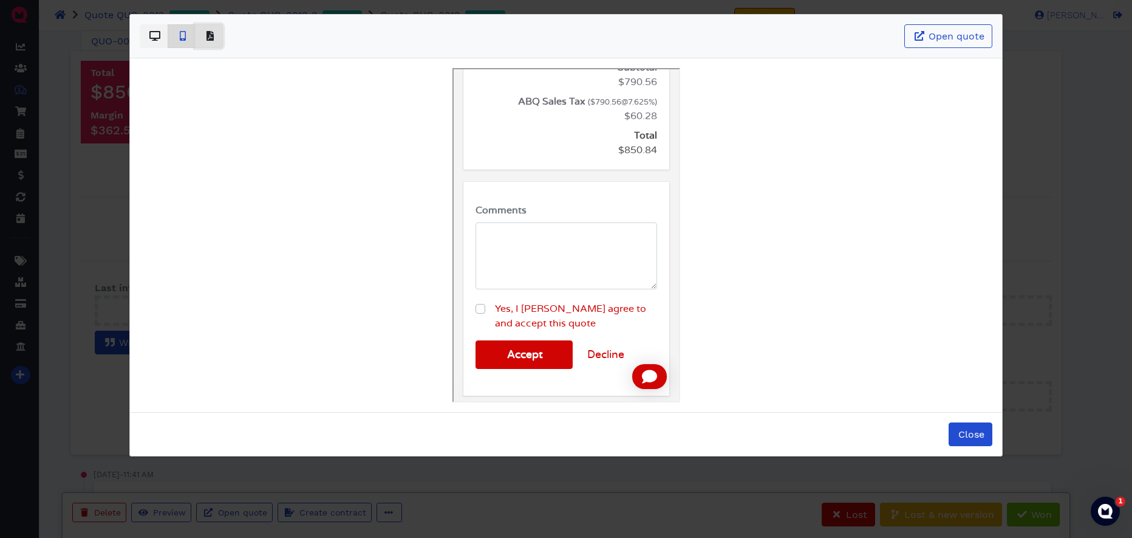
click at [211, 38] on icon "Basic example" at bounding box center [210, 36] width 7 height 10
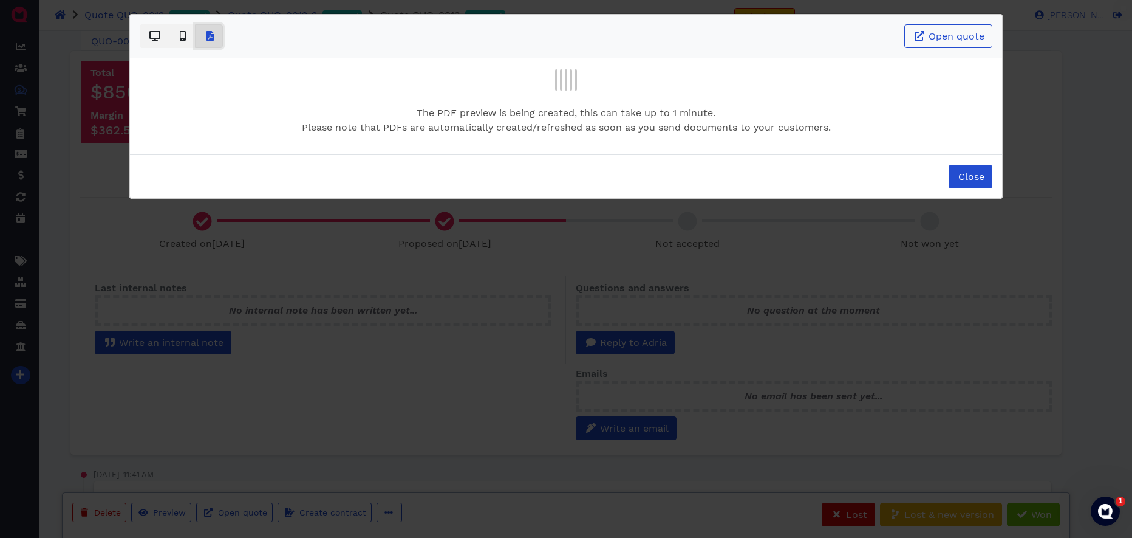
scroll to position [0, 0]
click at [976, 180] on span "Close" at bounding box center [971, 177] width 28 height 12
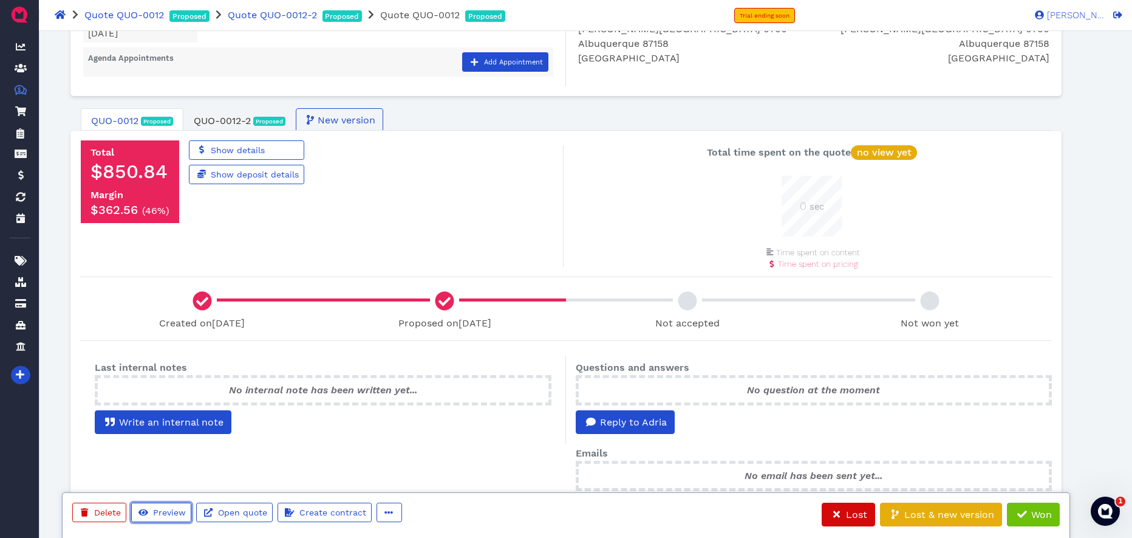
scroll to position [146, 0]
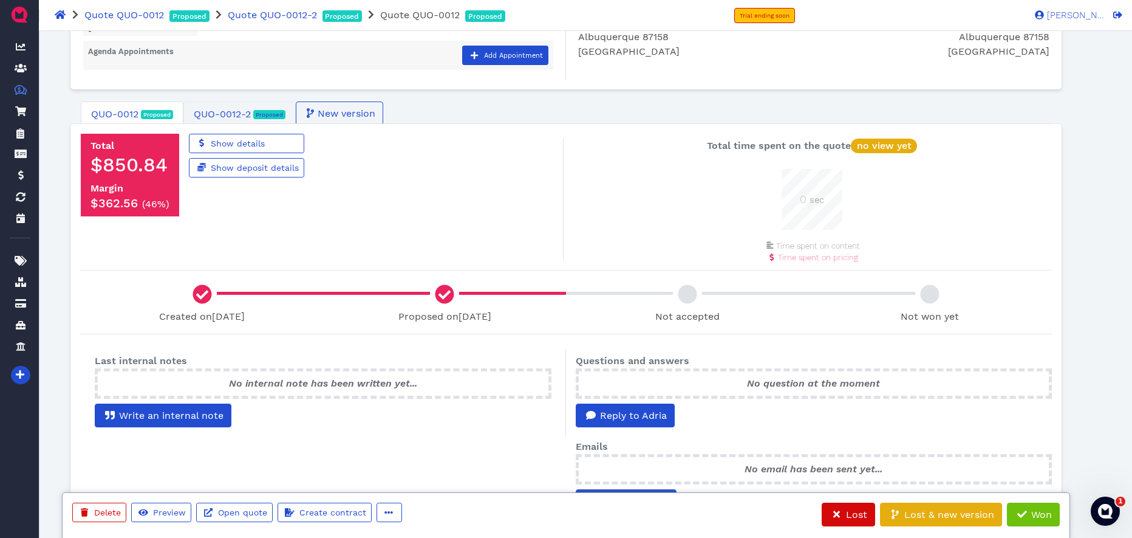
click at [231, 109] on span "QUO-0012-2" at bounding box center [222, 114] width 57 height 15
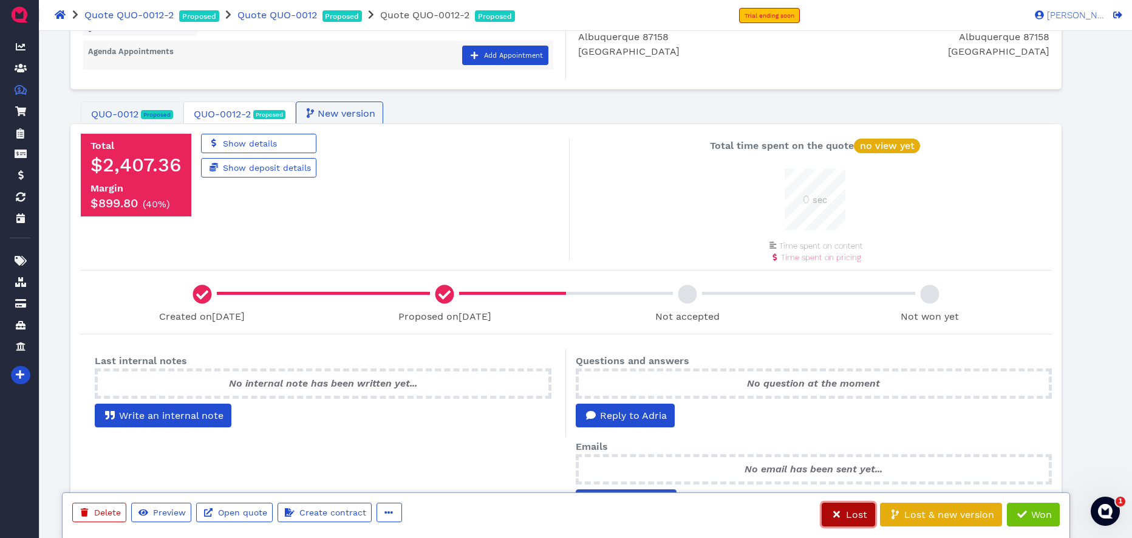
click at [852, 512] on span "Lost" at bounding box center [855, 514] width 23 height 12
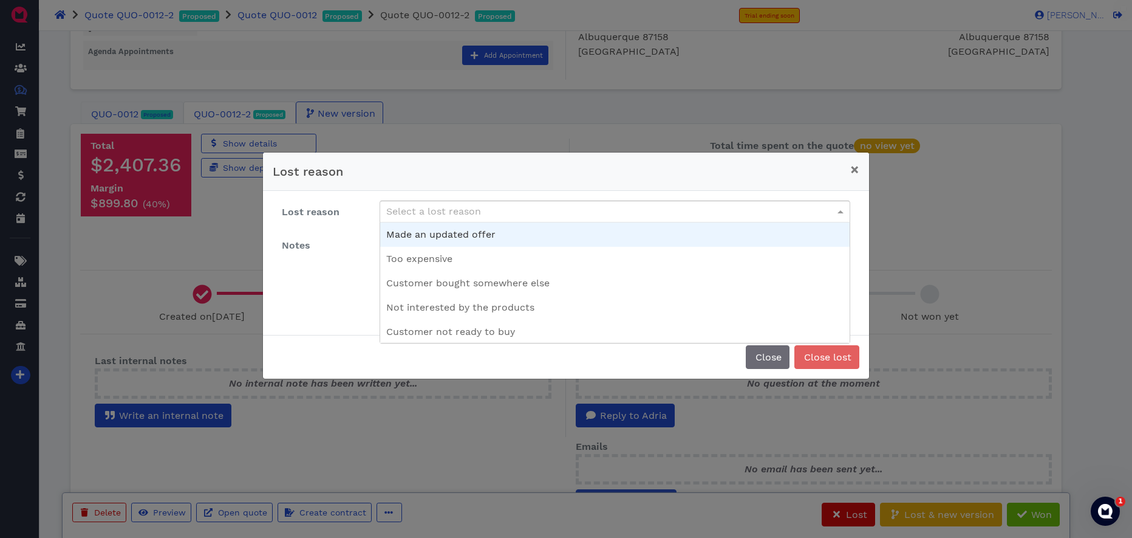
click at [481, 214] on div "Select a lost reason" at bounding box center [615, 211] width 470 height 21
click at [541, 214] on div "Made an updated offer" at bounding box center [615, 211] width 470 height 21
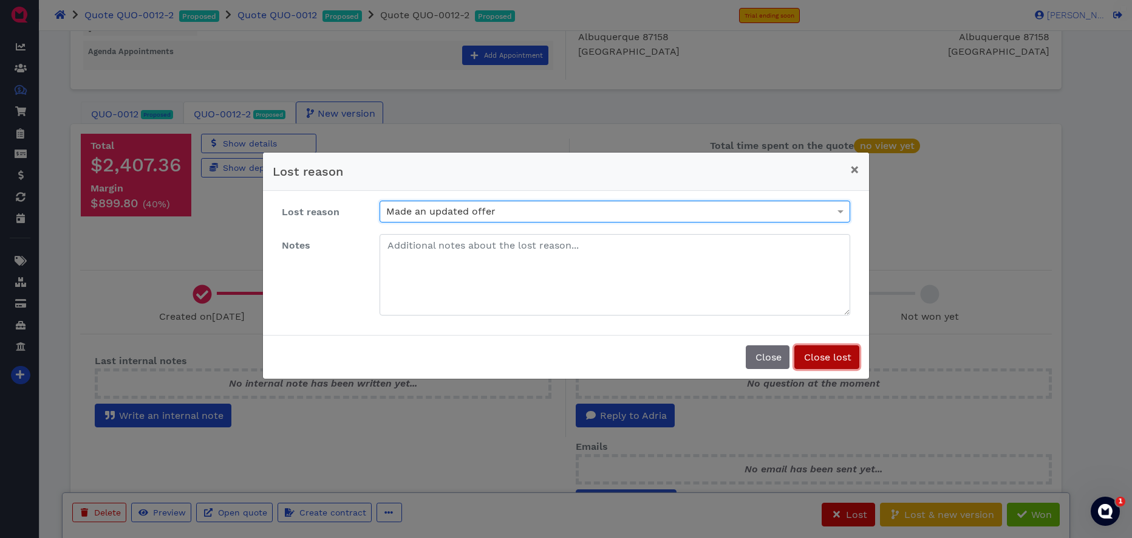
click at [824, 358] on span "Close lost" at bounding box center [827, 357] width 49 height 12
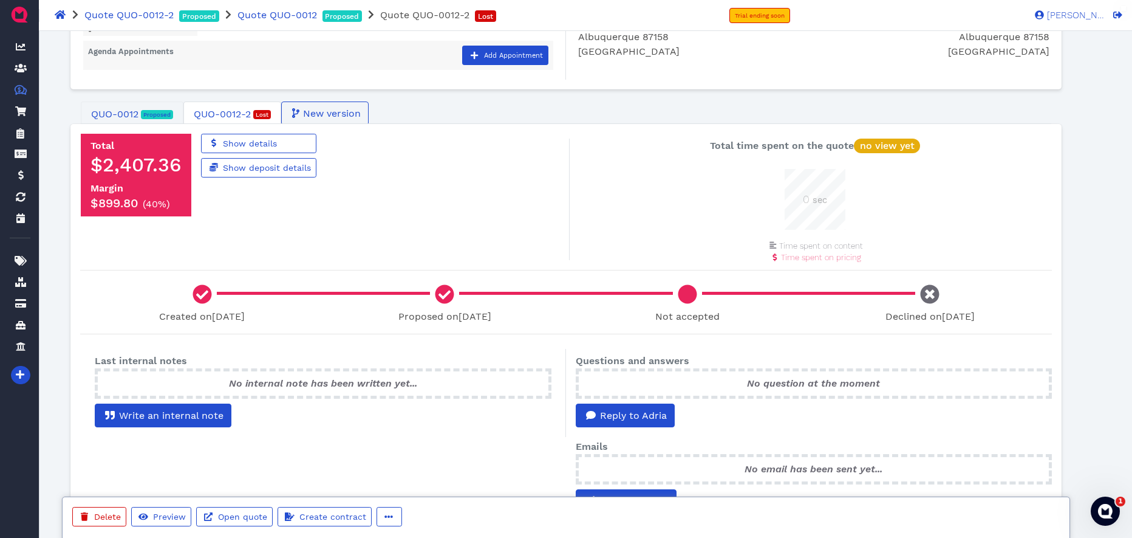
click at [126, 112] on span "QUO-0012" at bounding box center [114, 114] width 47 height 15
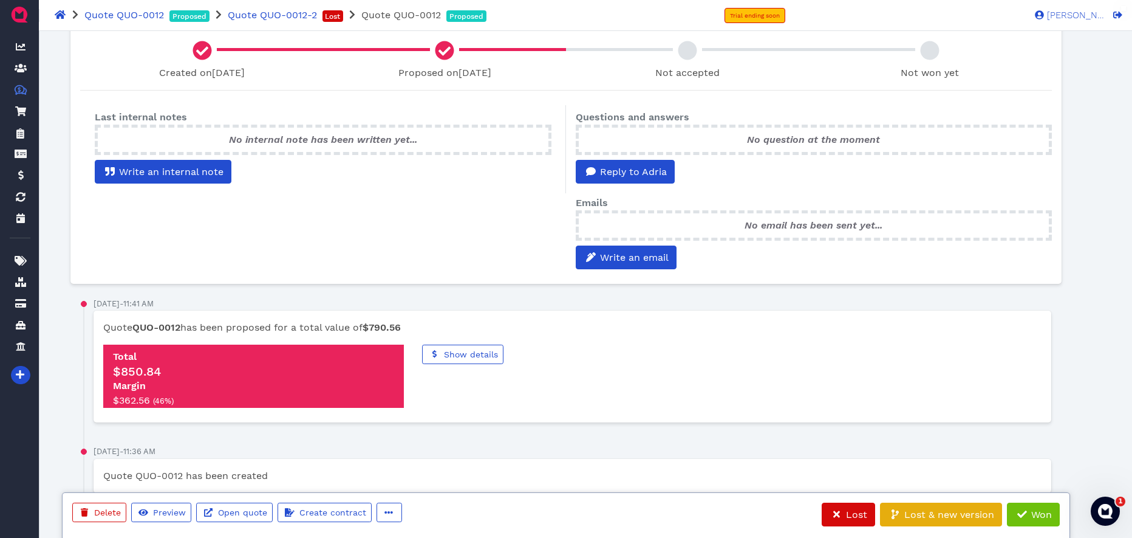
scroll to position [429, 0]
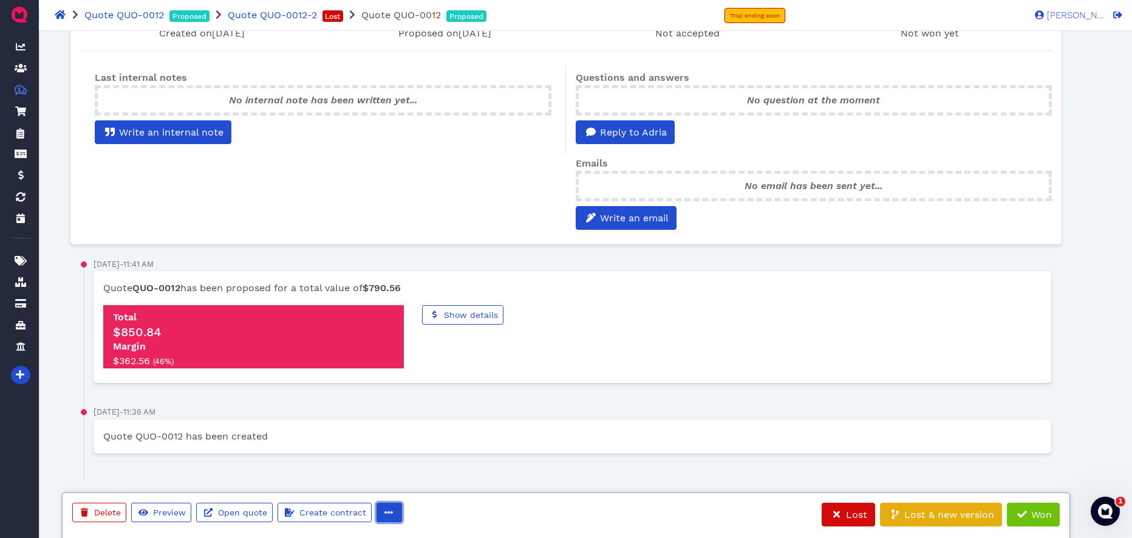
click at [385, 512] on icon "button" at bounding box center [389, 512] width 9 height 9
click at [424, 490] on link "Edit" at bounding box center [433, 487] width 117 height 19
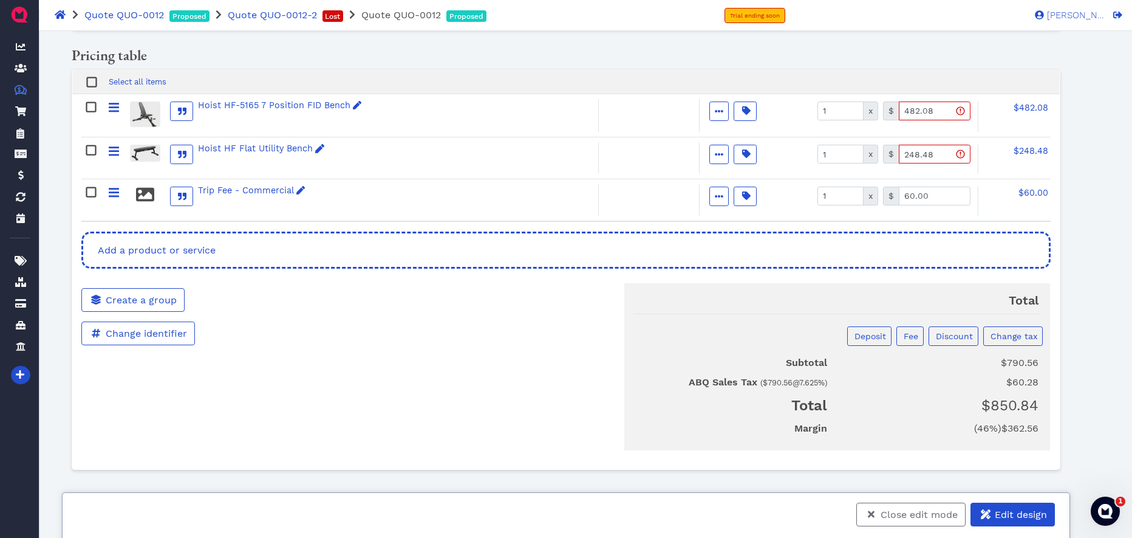
scroll to position [0, 0]
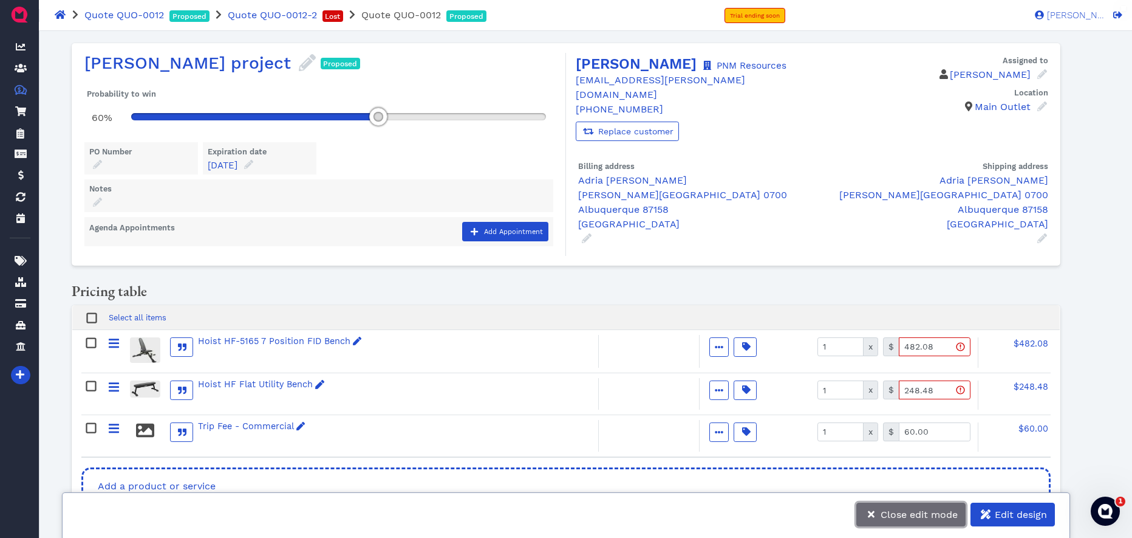
click at [909, 512] on span "Close edit mode" at bounding box center [918, 514] width 79 height 12
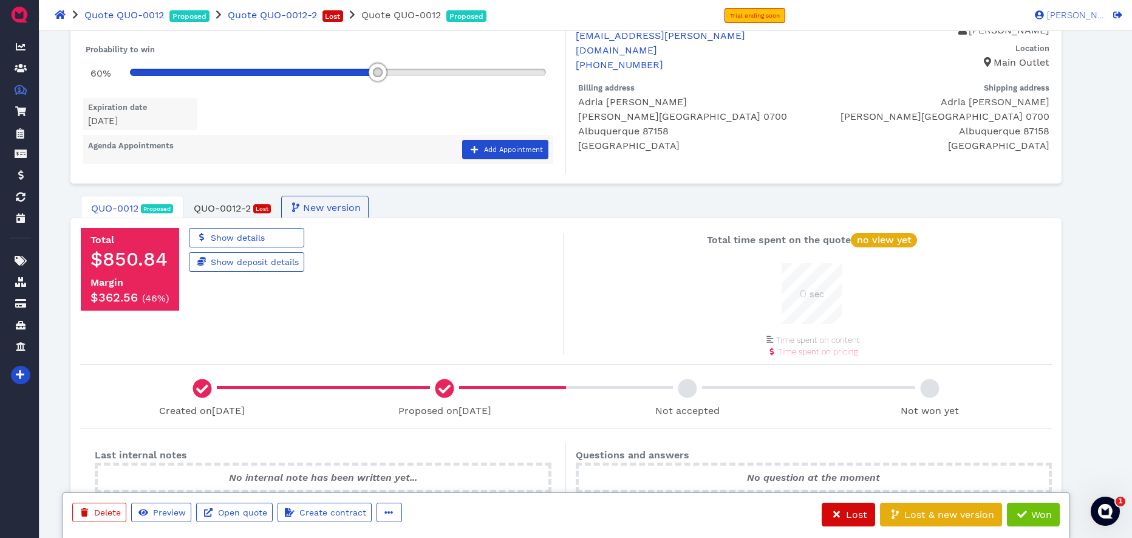
scroll to position [52, 0]
click at [114, 210] on span "QUO-0012" at bounding box center [114, 207] width 47 height 15
click at [1007, 512] on span "Won" at bounding box center [1041, 514] width 22 height 12
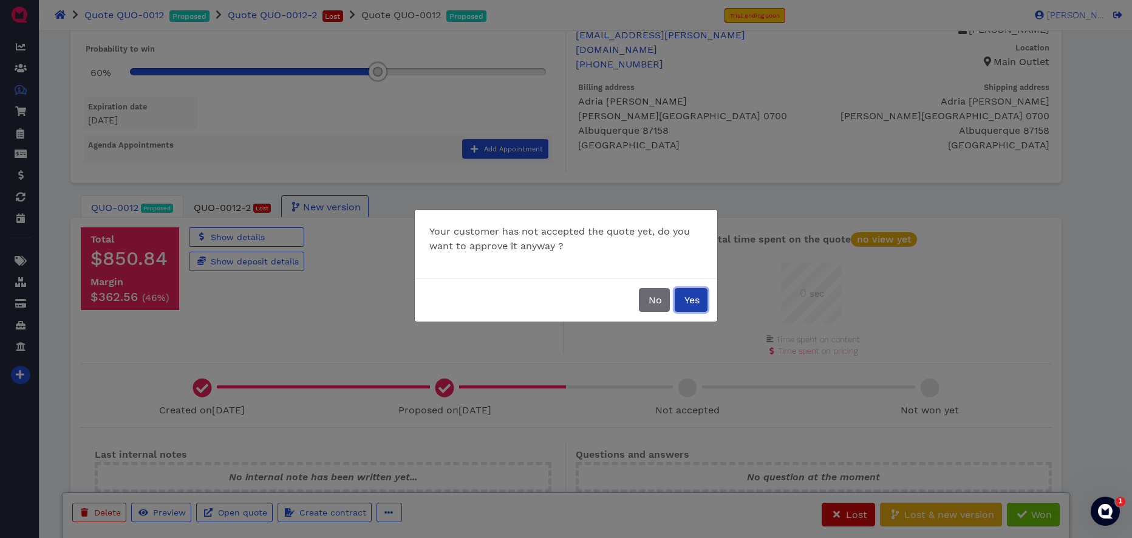
click at [693, 304] on span "Yes" at bounding box center [691, 300] width 17 height 12
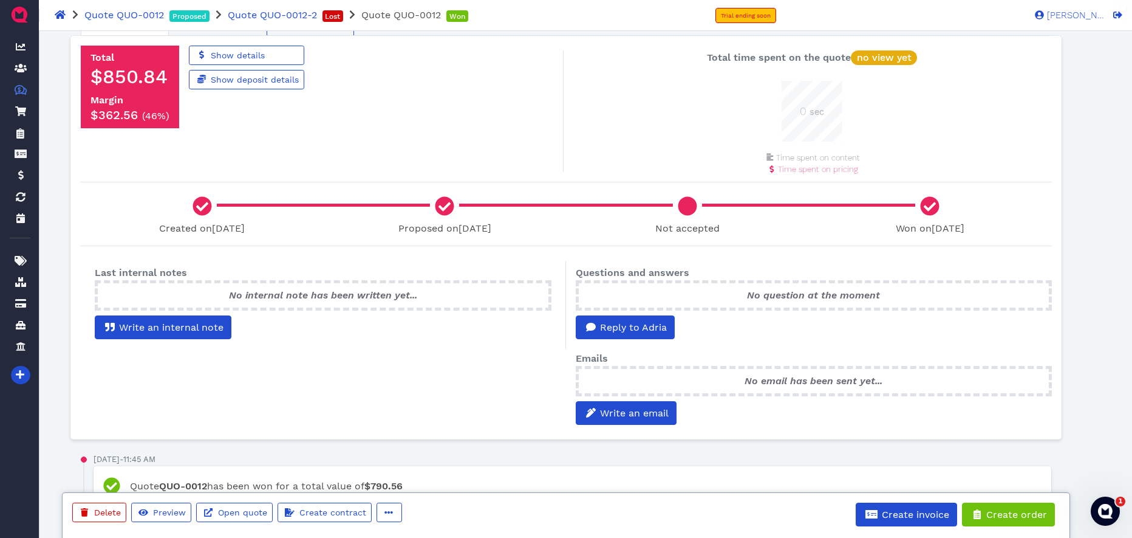
scroll to position [243, 0]
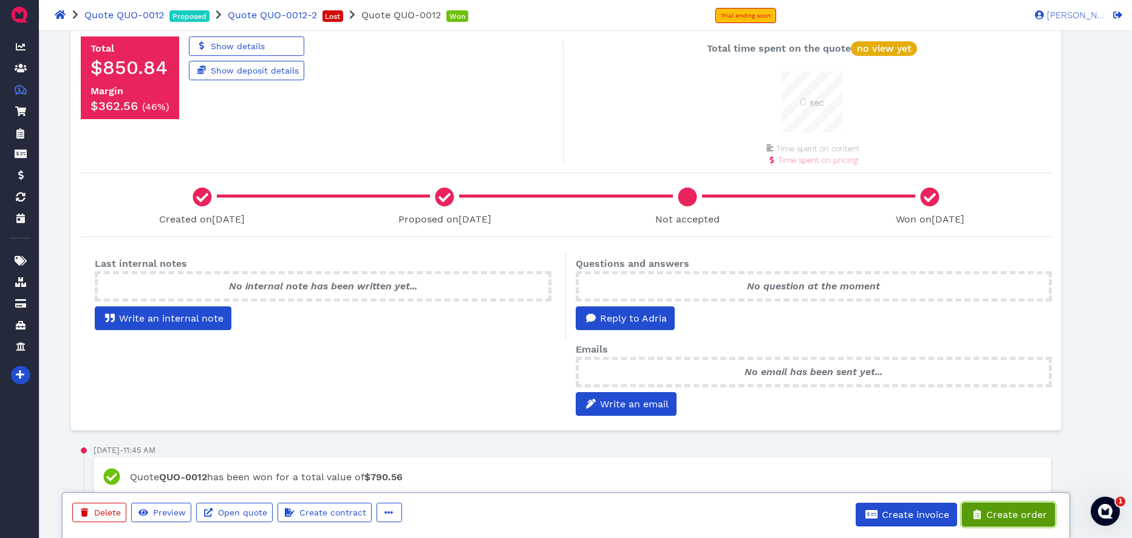
click at [1007, 512] on span "Create order" at bounding box center [1016, 514] width 63 height 12
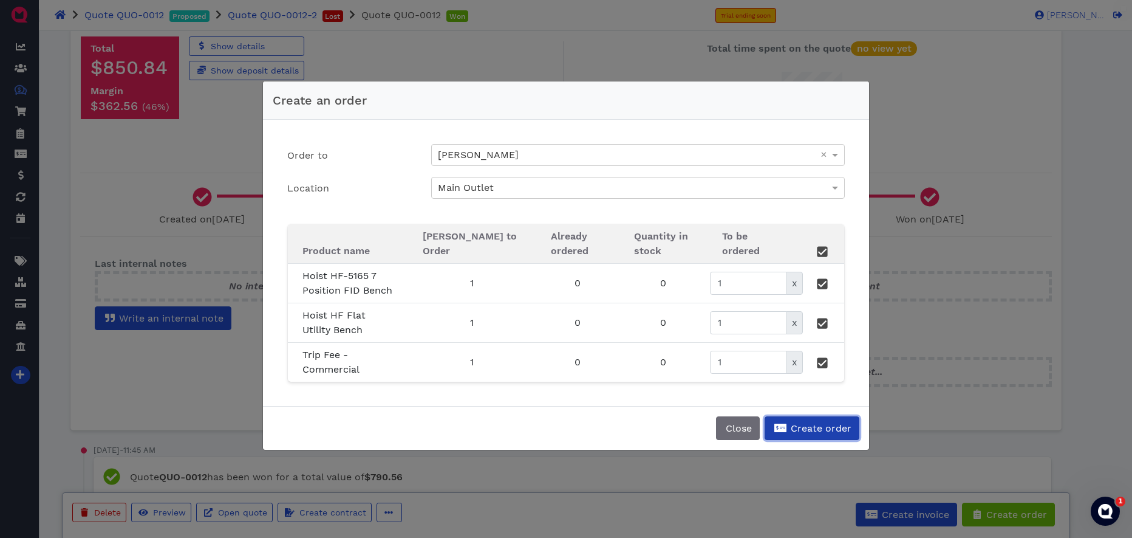
click at [808, 433] on button "Create order" at bounding box center [812, 428] width 95 height 24
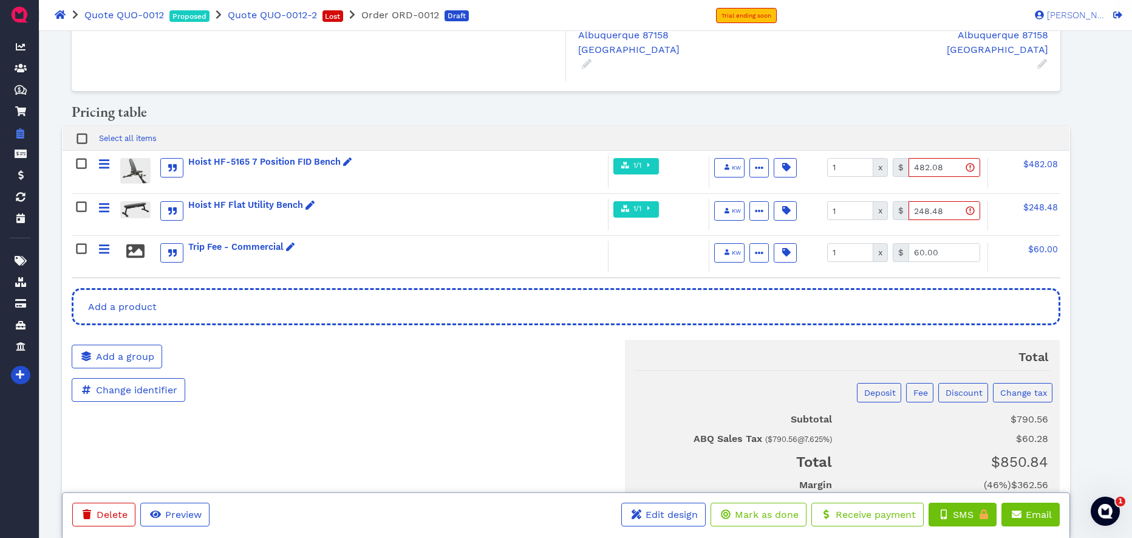
scroll to position [211, 0]
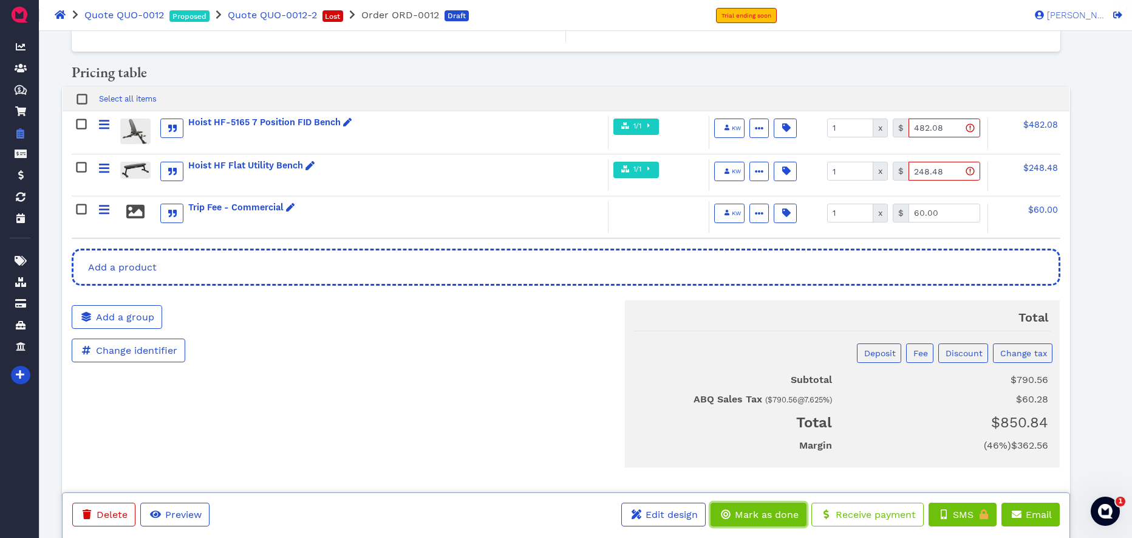
click at [755, 512] on span "Mark as done" at bounding box center [766, 514] width 66 height 12
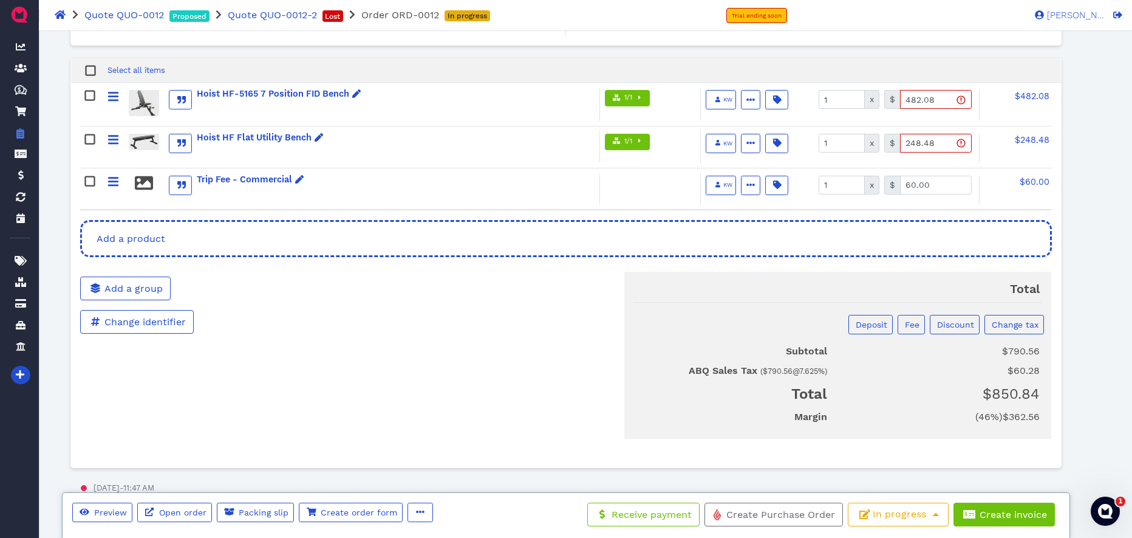
scroll to position [496, 0]
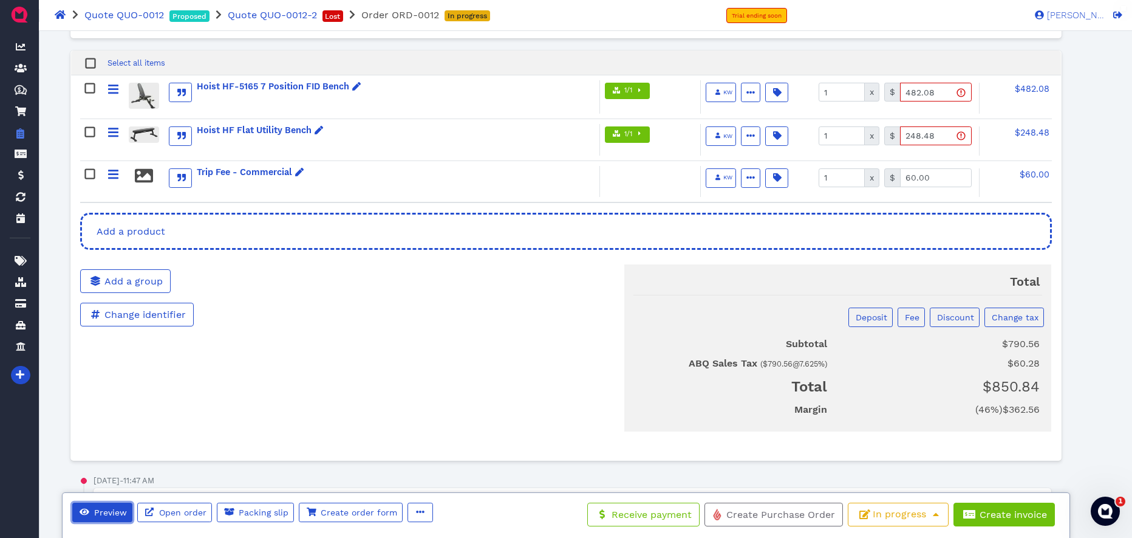
click at [101, 508] on span "Preview" at bounding box center [109, 512] width 35 height 10
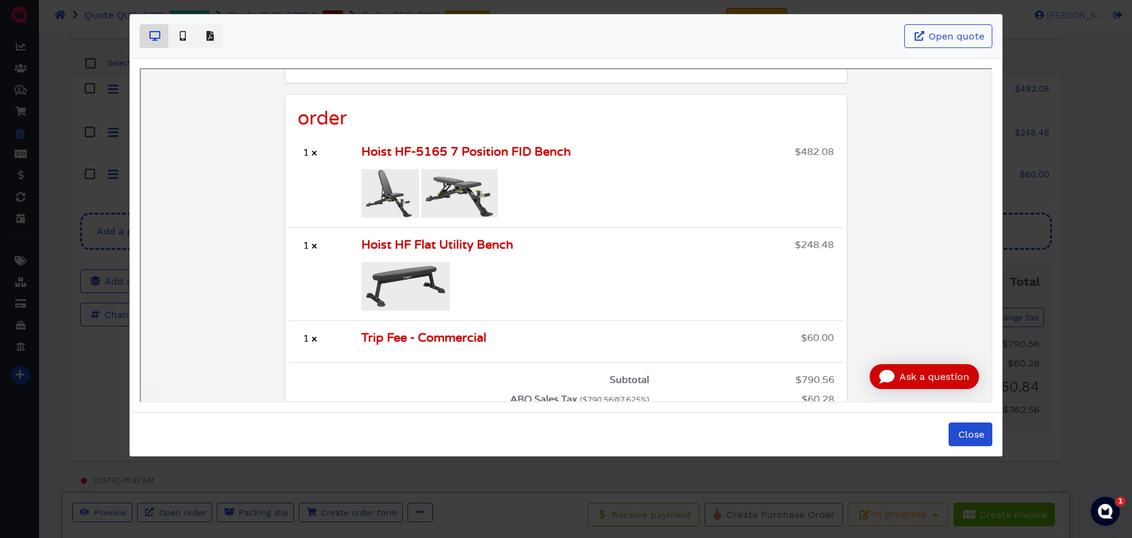
scroll to position [337, 0]
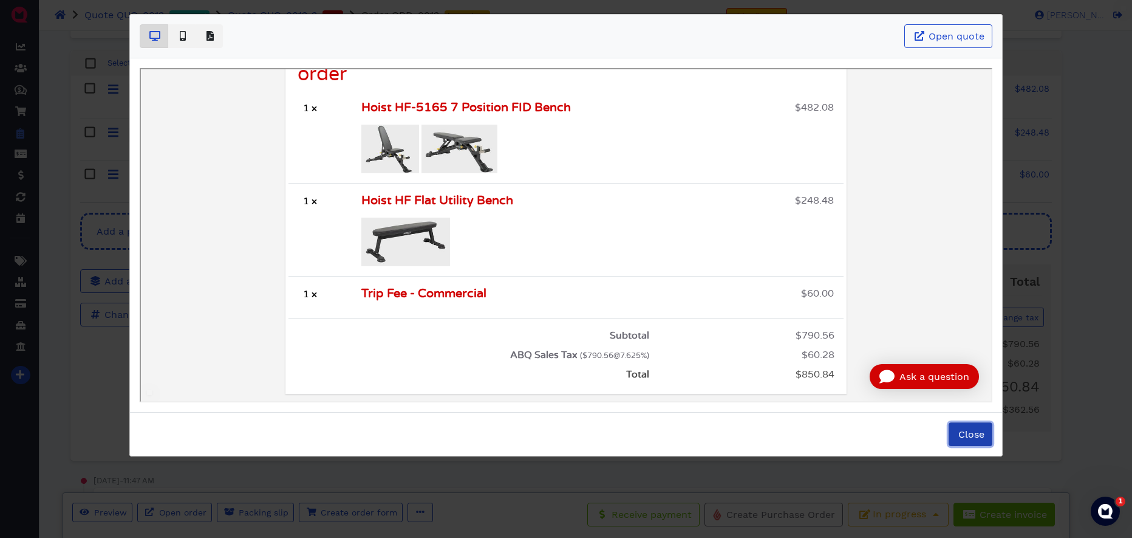
click at [964, 436] on span "Close" at bounding box center [971, 434] width 28 height 12
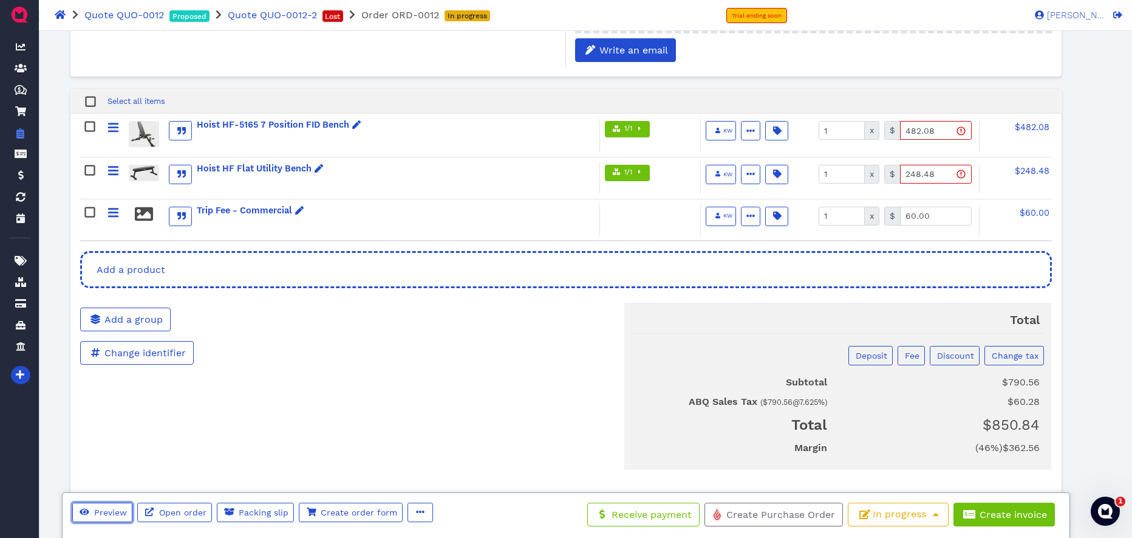
scroll to position [454, 0]
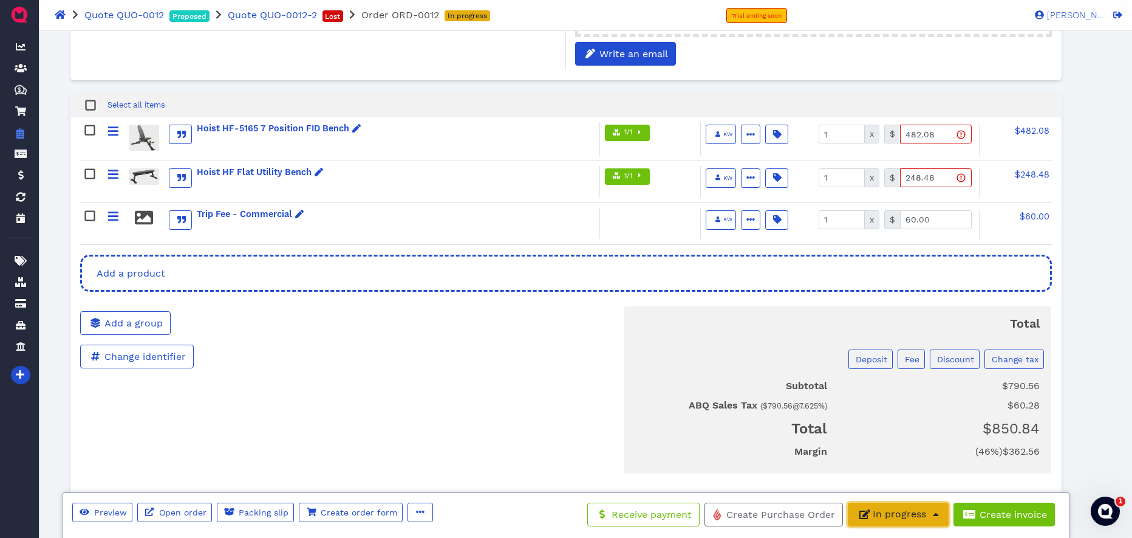
click at [913, 512] on button "In progress" at bounding box center [898, 514] width 101 height 24
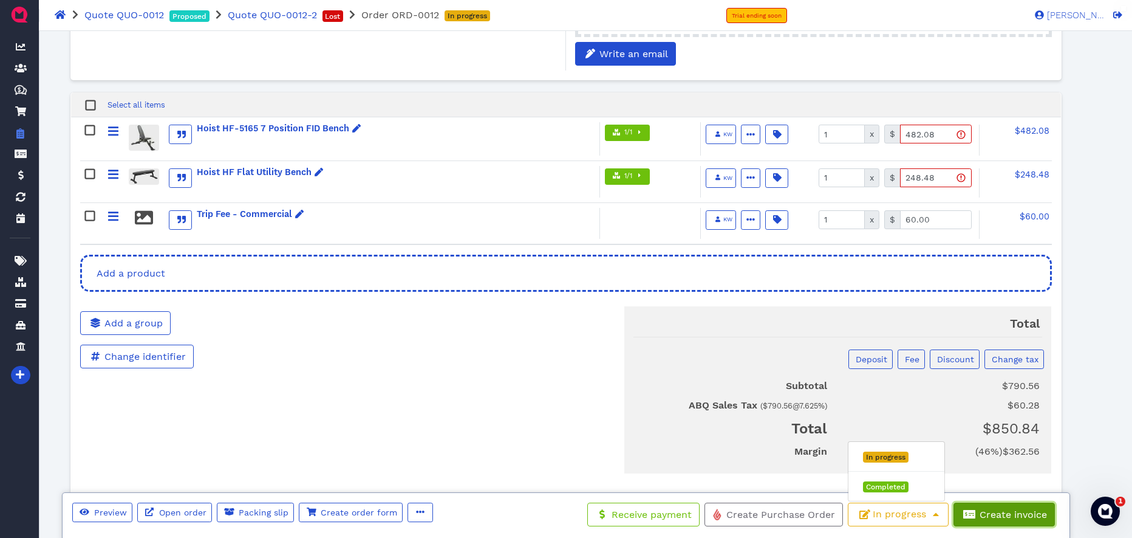
click at [1002, 512] on span "Create invoice" at bounding box center [1012, 514] width 69 height 12
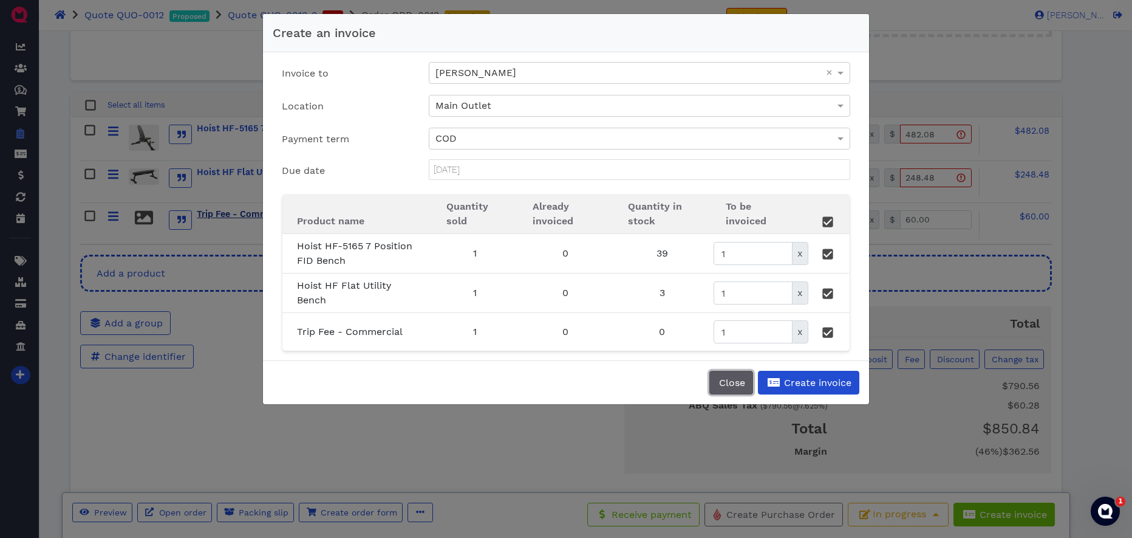
drag, startPoint x: 730, startPoint y: 380, endPoint x: 242, endPoint y: 208, distance: 517.5
click at [728, 380] on span "Close" at bounding box center [731, 383] width 28 height 12
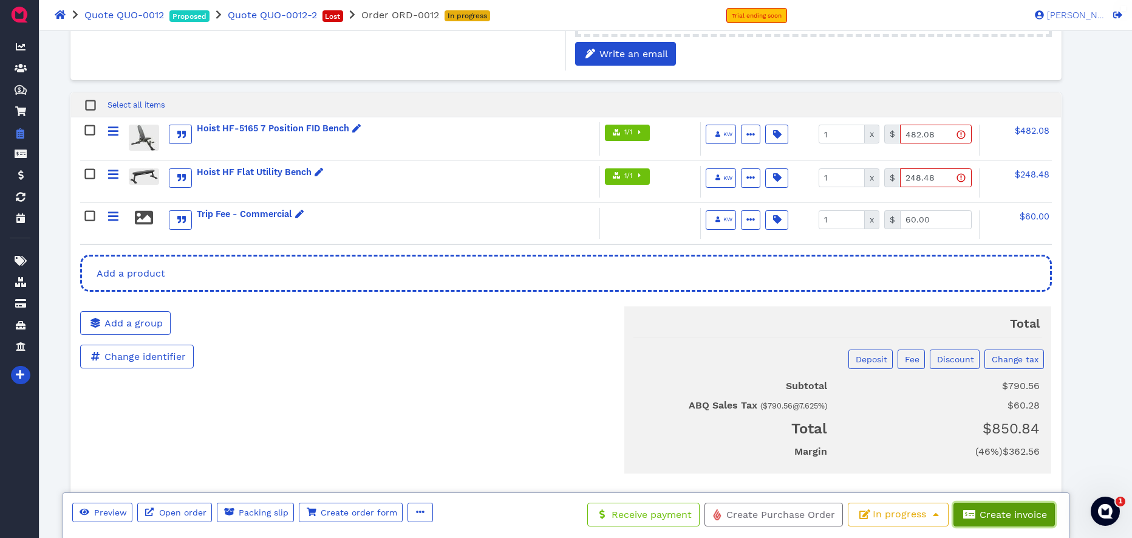
click at [1001, 512] on span "Create invoice" at bounding box center [1012, 514] width 69 height 12
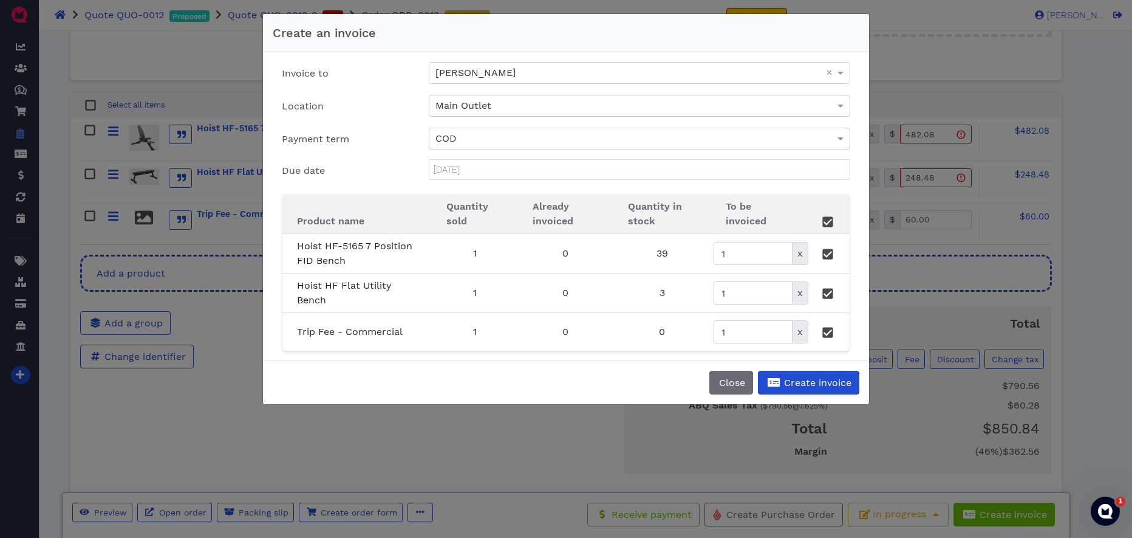
click at [830, 293] on rect at bounding box center [827, 293] width 9 height 9
click at [828, 294] on rect at bounding box center [827, 293] width 9 height 9
type input "1"
click at [796, 382] on span "Create invoice" at bounding box center [816, 383] width 69 height 12
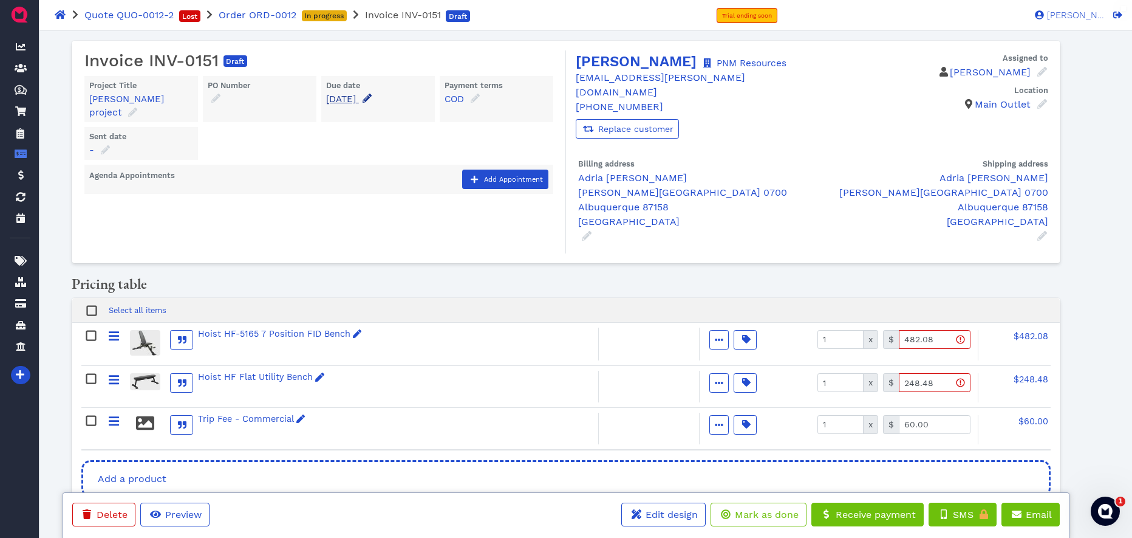
click at [372, 100] on icon at bounding box center [367, 98] width 9 height 9
click at [347, 171] on icon at bounding box center [346, 173] width 7 height 9
drag, startPoint x: 397, startPoint y: 98, endPoint x: 386, endPoint y: 105, distance: 13.1
click at [356, 98] on span "[DATE]" at bounding box center [341, 99] width 30 height 11
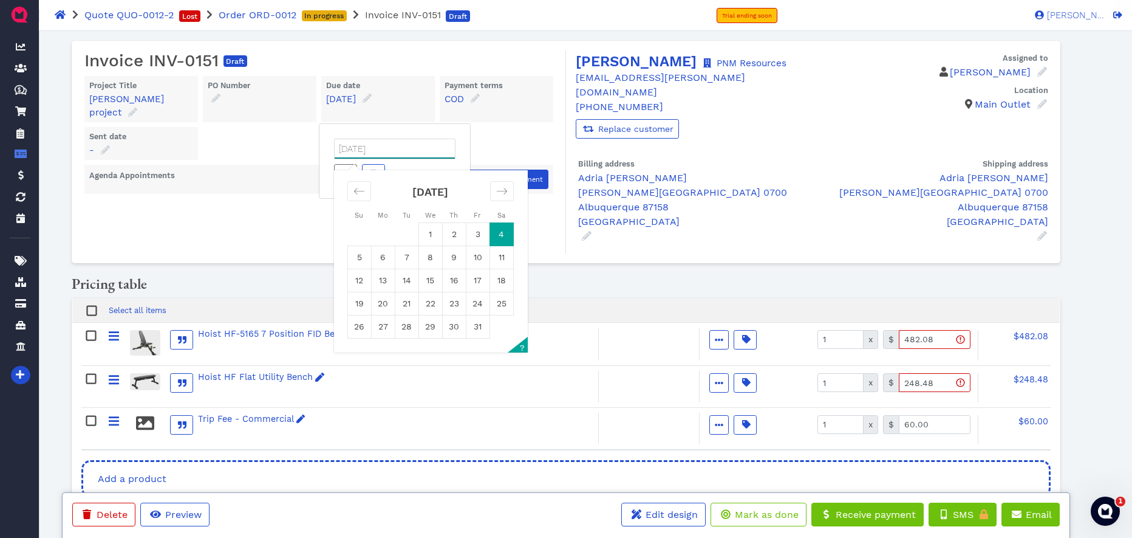
drag, startPoint x: 368, startPoint y: 148, endPoint x: 381, endPoint y: 152, distance: 13.4
click at [368, 148] on input "[DATE]" at bounding box center [395, 148] width 120 height 19
click at [365, 193] on icon "Move backward to switch to the previous month." at bounding box center [360, 191] width 12 height 12
click at [408, 325] on td "30" at bounding box center [407, 326] width 24 height 23
type input "[DATE]"
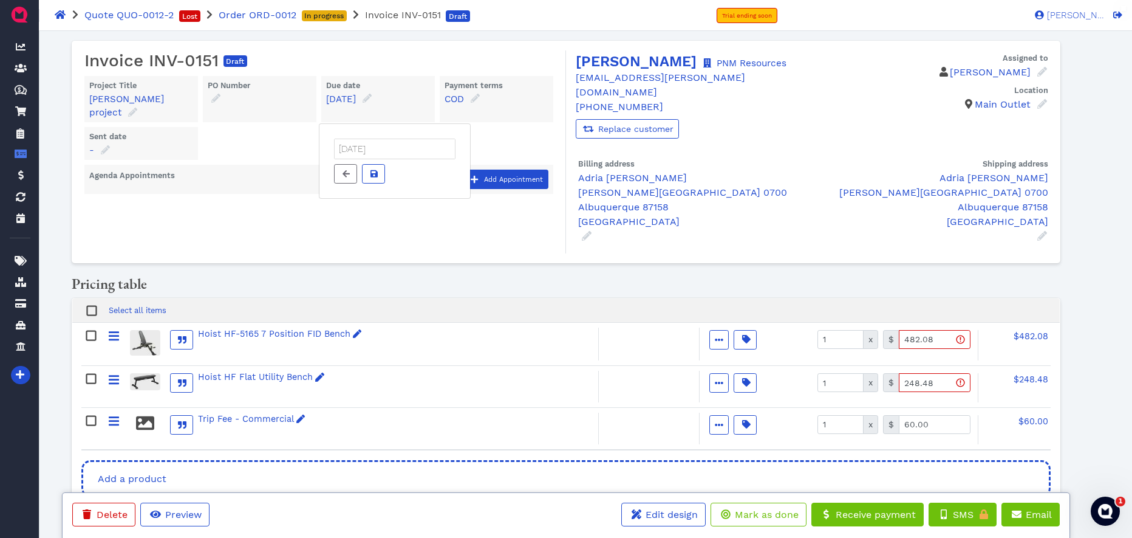
click at [432, 225] on div "Invoice INV-0151 Draft Project Title [PERSON_NAME] project [PERSON_NAME] projec…" at bounding box center [323, 151] width 485 height 203
click at [374, 176] on icon at bounding box center [374, 173] width 7 height 9
click at [107, 148] on icon at bounding box center [105, 149] width 9 height 9
click at [411, 275] on div "Pricing table" at bounding box center [567, 286] width 1008 height 22
drag, startPoint x: 103, startPoint y: 215, endPoint x: 202, endPoint y: 269, distance: 113.1
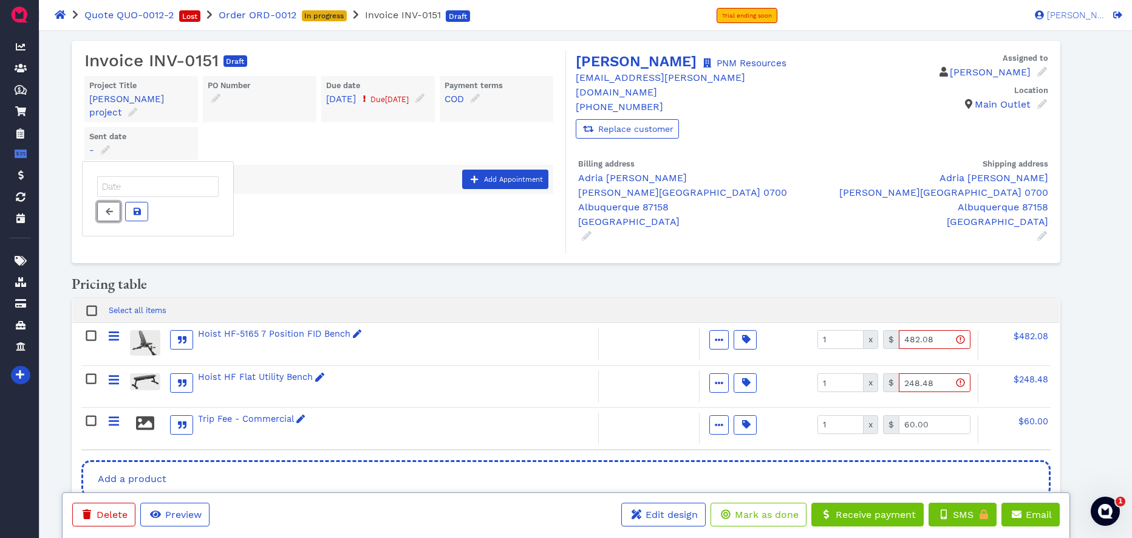
click at [103, 215] on span at bounding box center [109, 211] width 12 height 13
click at [173, 512] on span "Preview" at bounding box center [182, 514] width 38 height 12
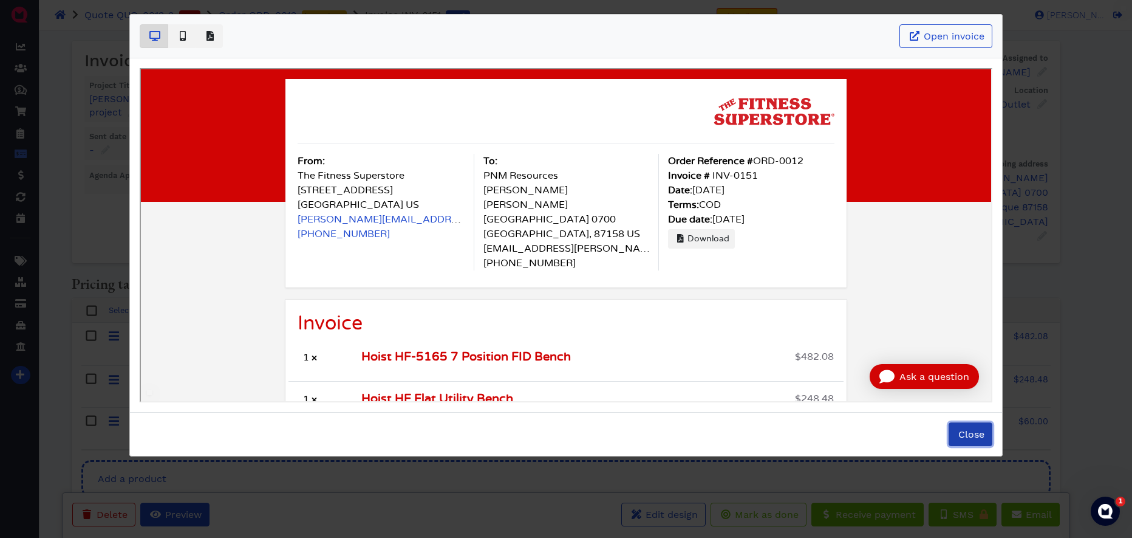
drag, startPoint x: 975, startPoint y: 435, endPoint x: 941, endPoint y: 424, distance: 35.7
click at [975, 435] on span "Close" at bounding box center [971, 434] width 28 height 12
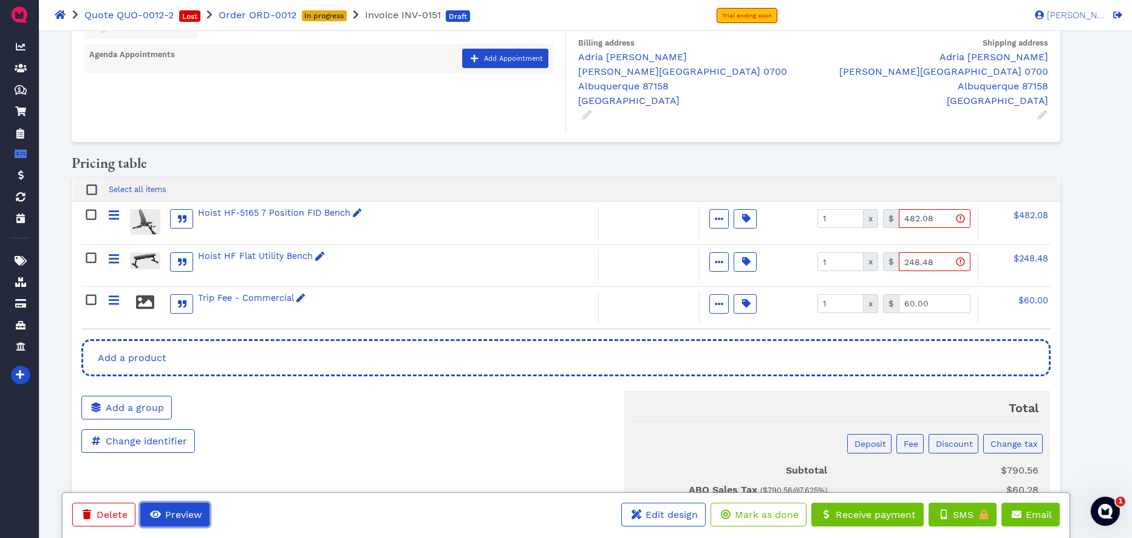
scroll to position [211, 0]
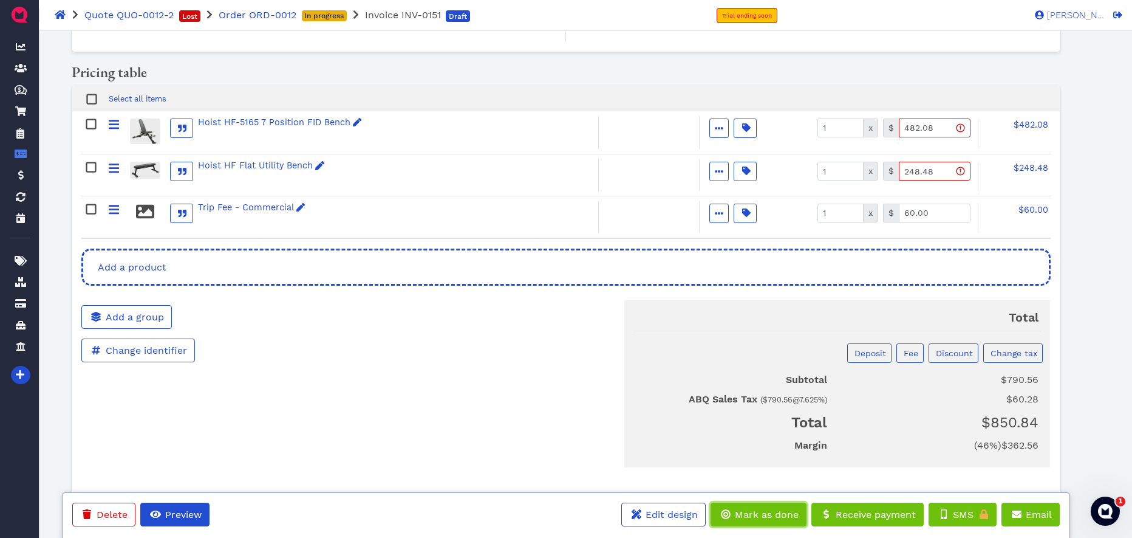
click at [755, 512] on span "Mark as done" at bounding box center [766, 514] width 66 height 12
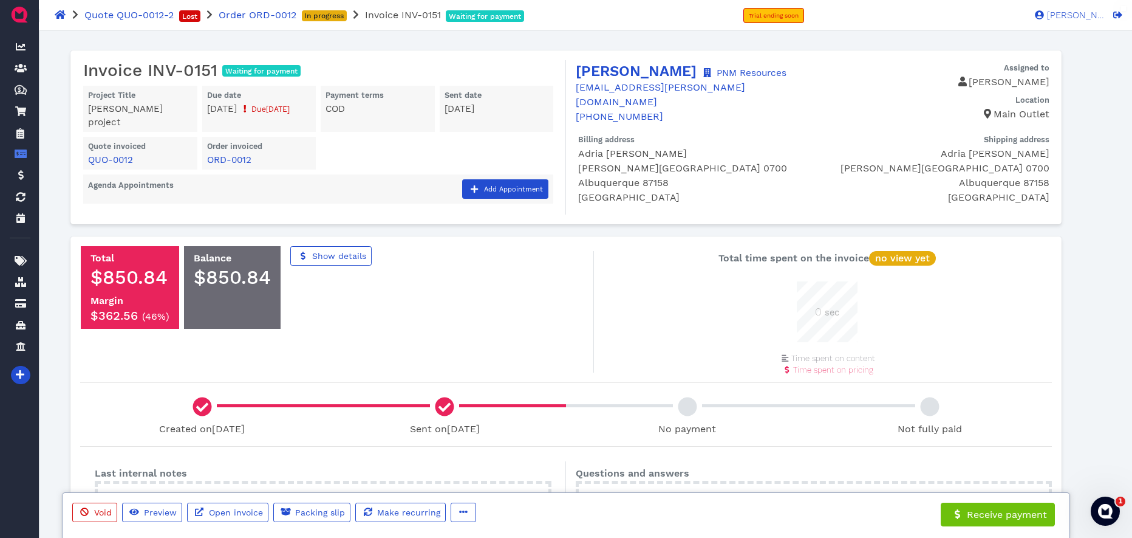
scroll to position [61, 61]
click at [471, 103] on span "[DATE]" at bounding box center [460, 108] width 30 height 11
click at [474, 111] on span "[DATE]" at bounding box center [460, 108] width 30 height 11
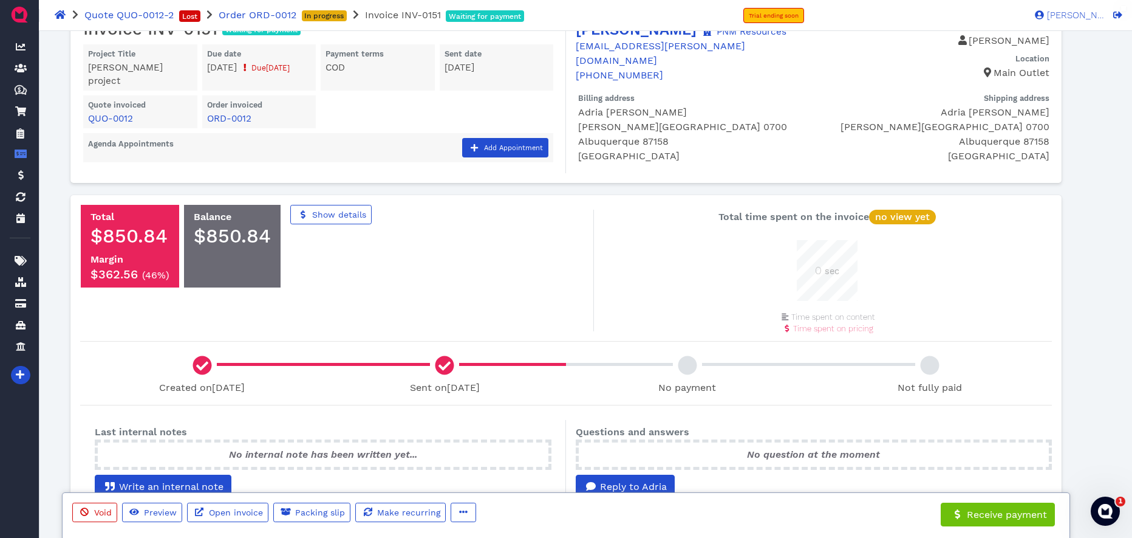
scroll to position [0, 0]
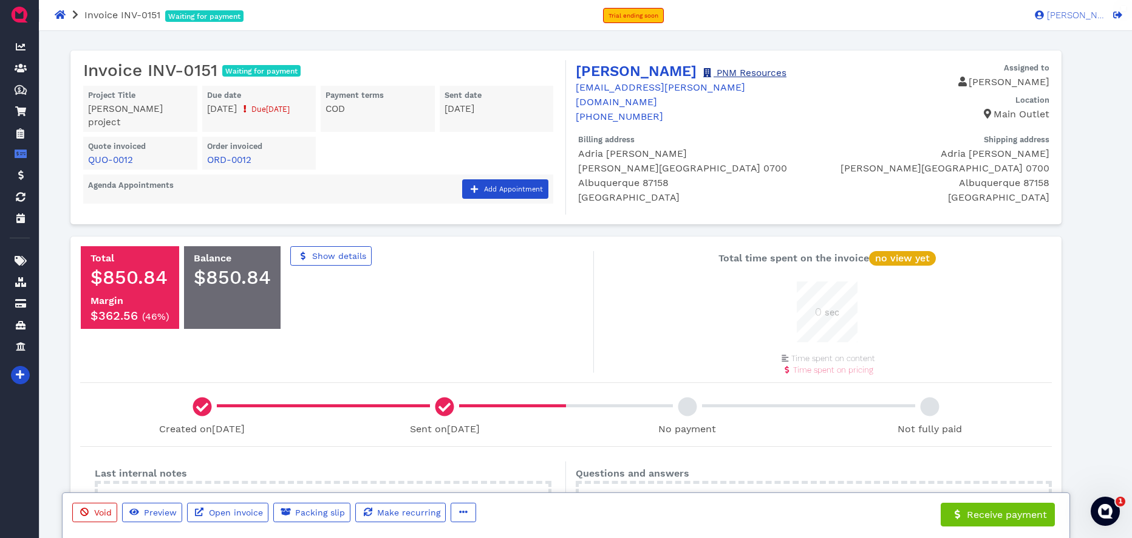
click at [725, 73] on link "PNM Resources" at bounding box center [744, 72] width 85 height 11
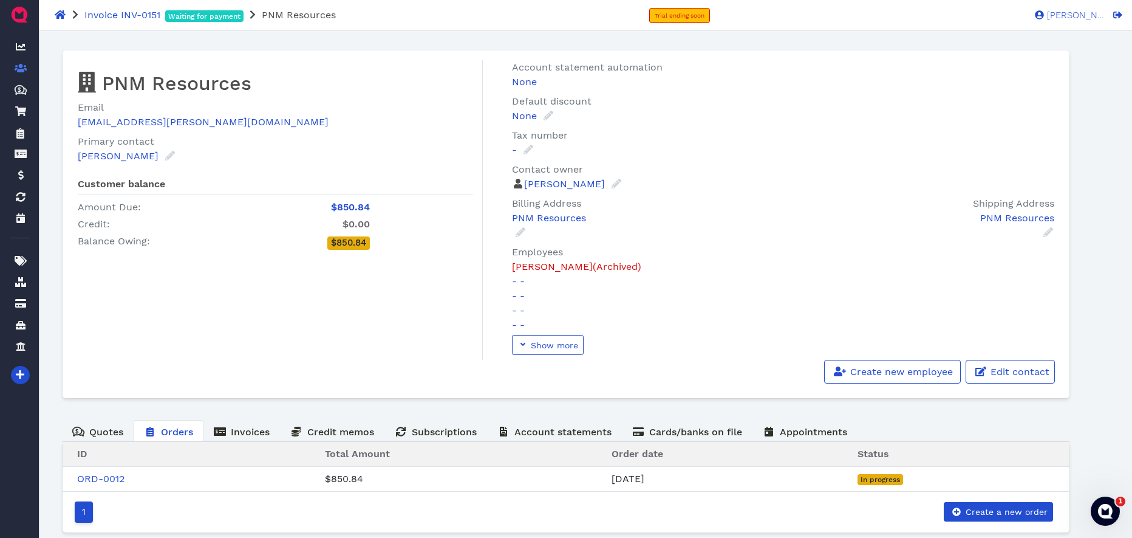
scroll to position [19, 0]
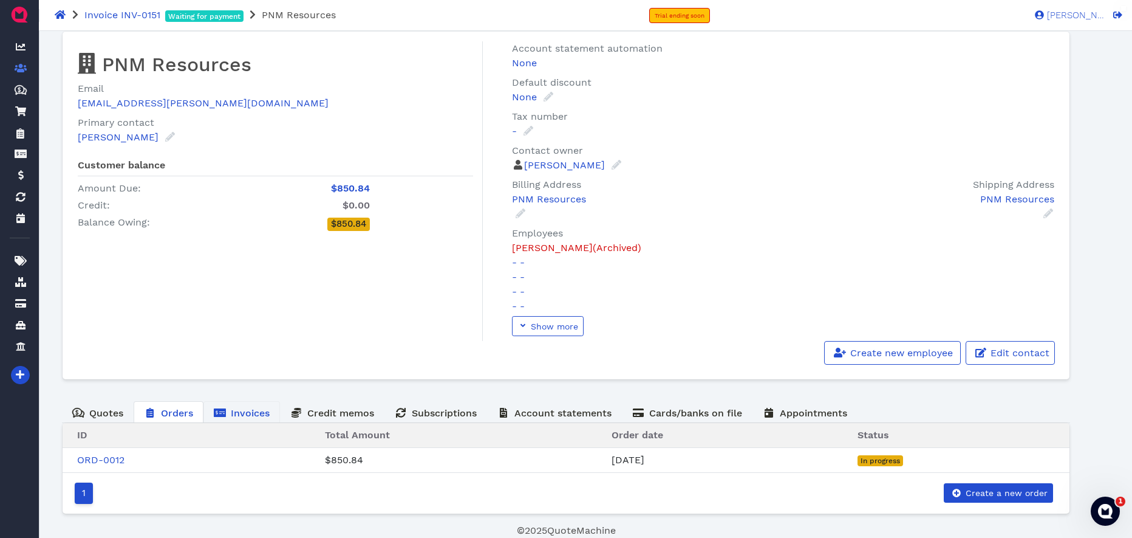
click at [247, 413] on span "Invoices" at bounding box center [250, 413] width 39 height 12
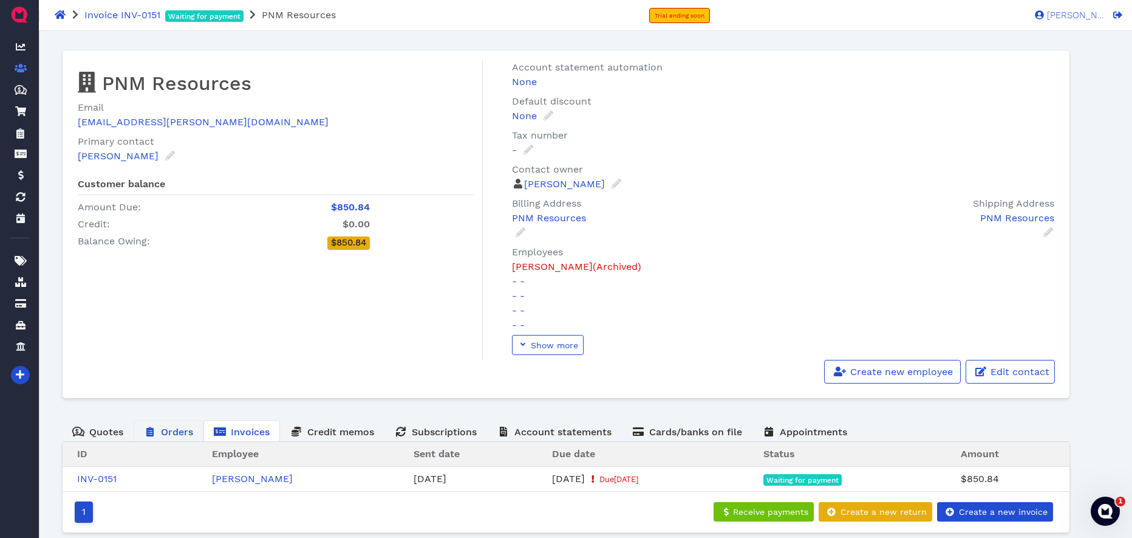
click at [167, 433] on span "Orders" at bounding box center [177, 432] width 32 height 12
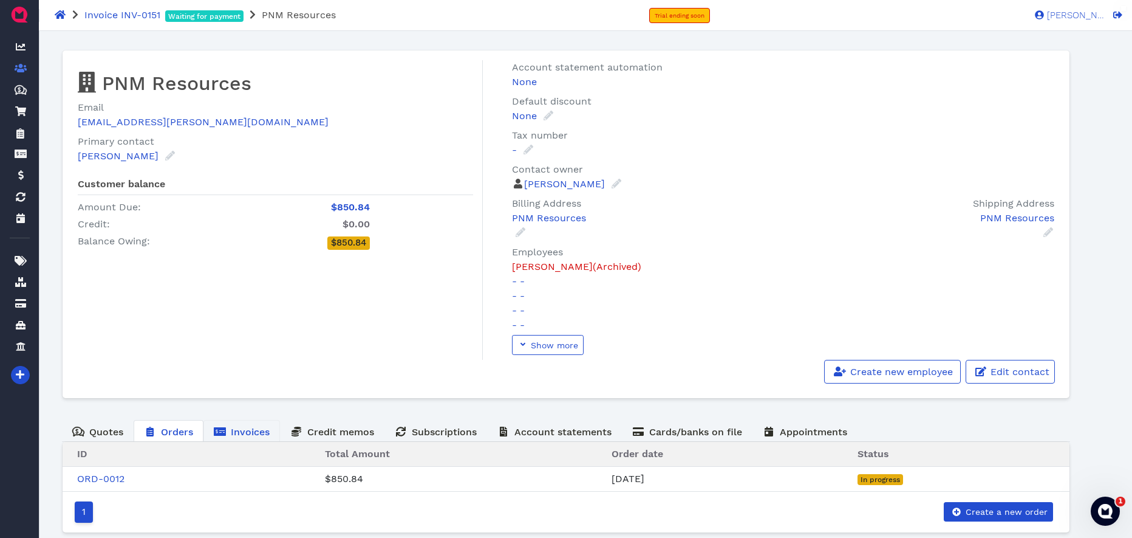
click at [246, 433] on span "Invoices" at bounding box center [250, 432] width 39 height 12
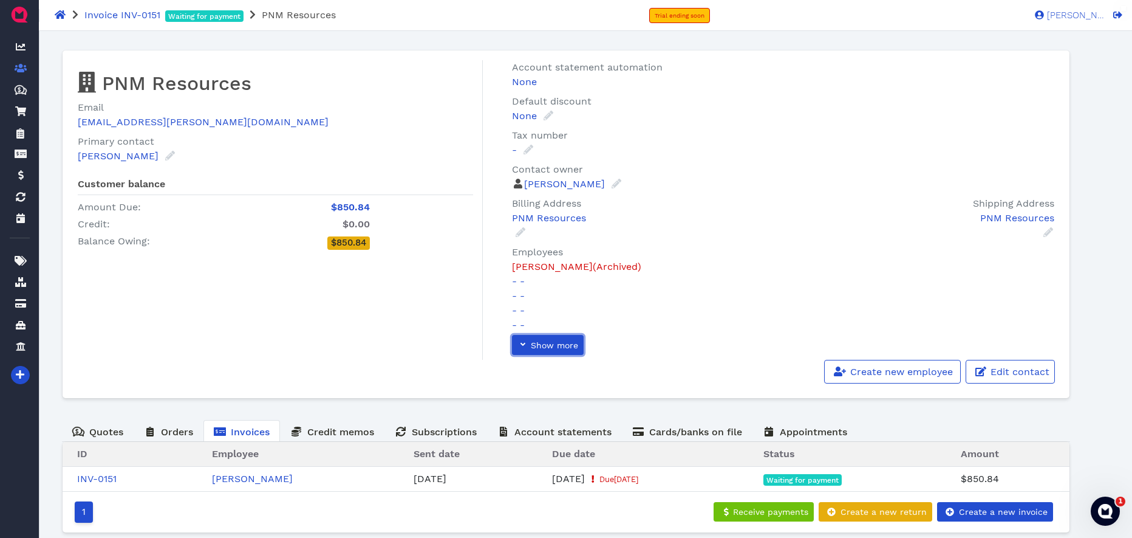
click at [554, 348] on span "Show more" at bounding box center [553, 345] width 49 height 10
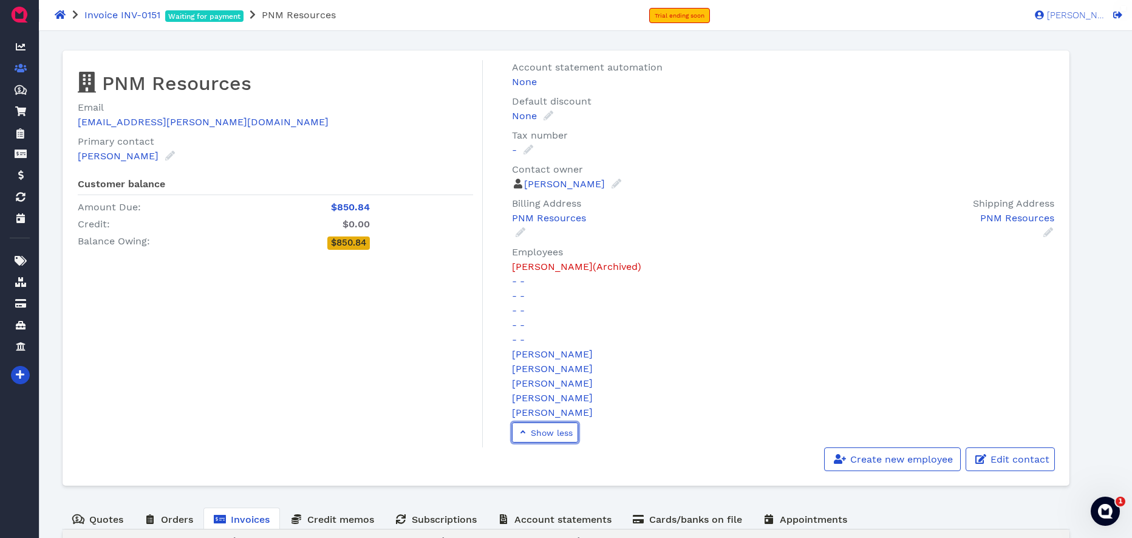
scroll to position [13, 0]
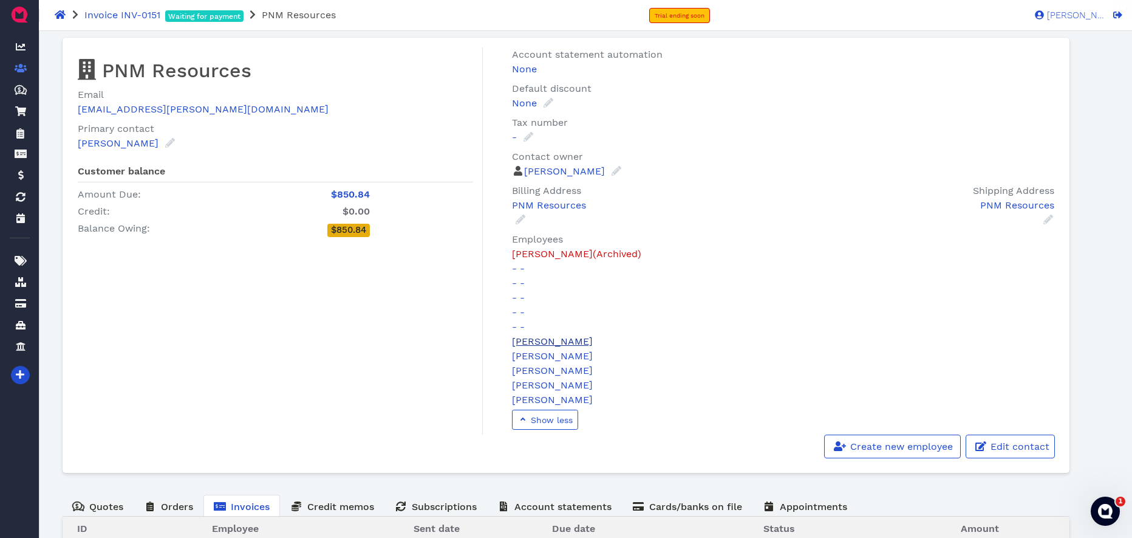
click at [550, 340] on link "[PERSON_NAME]" at bounding box center [552, 341] width 81 height 12
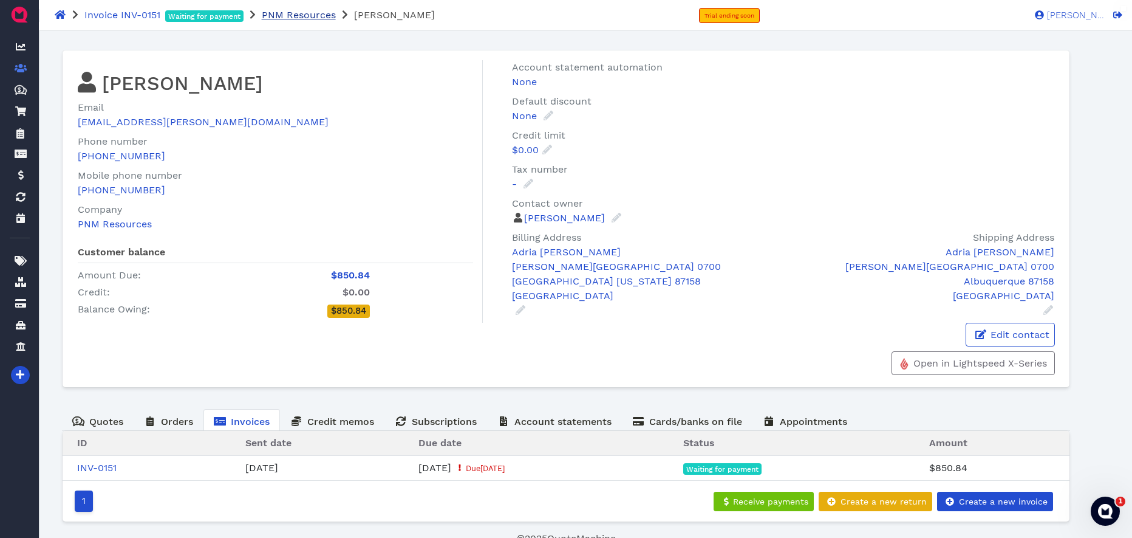
click at [297, 15] on span "PNM Resources" at bounding box center [299, 15] width 74 height 12
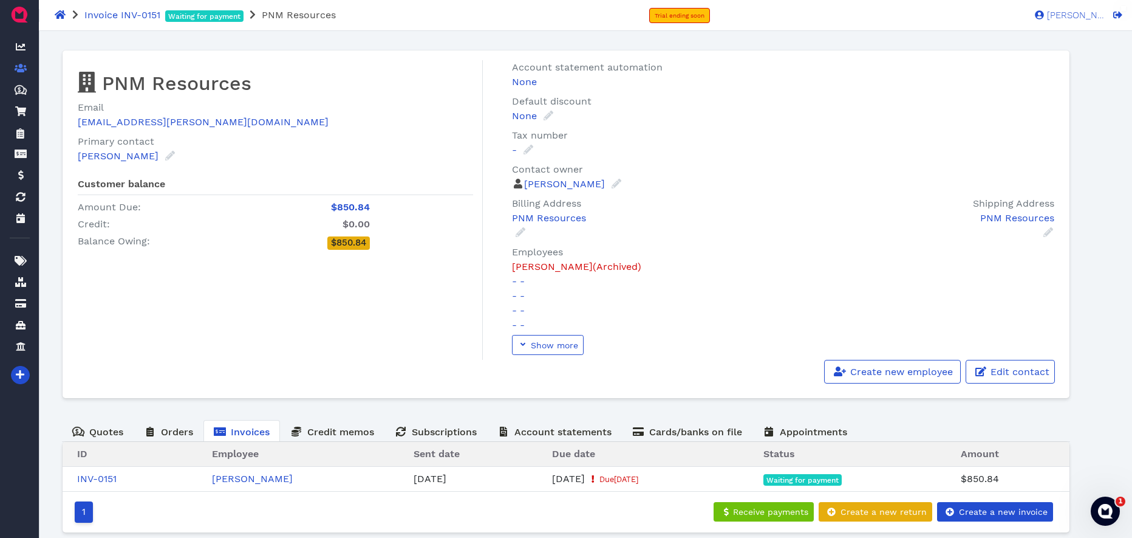
scroll to position [19, 0]
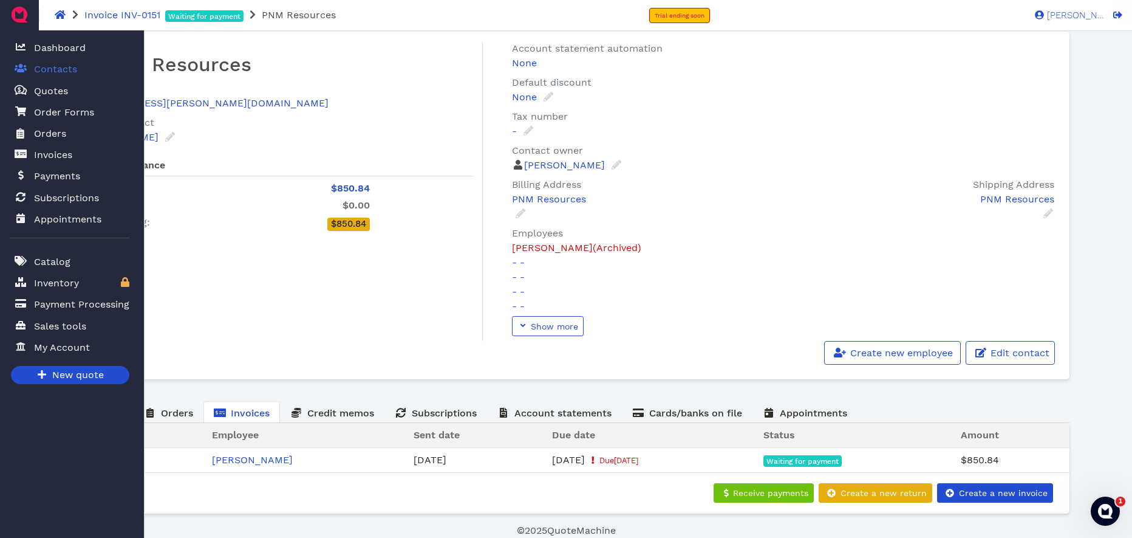
click at [65, 72] on span "Contacts" at bounding box center [55, 69] width 43 height 15
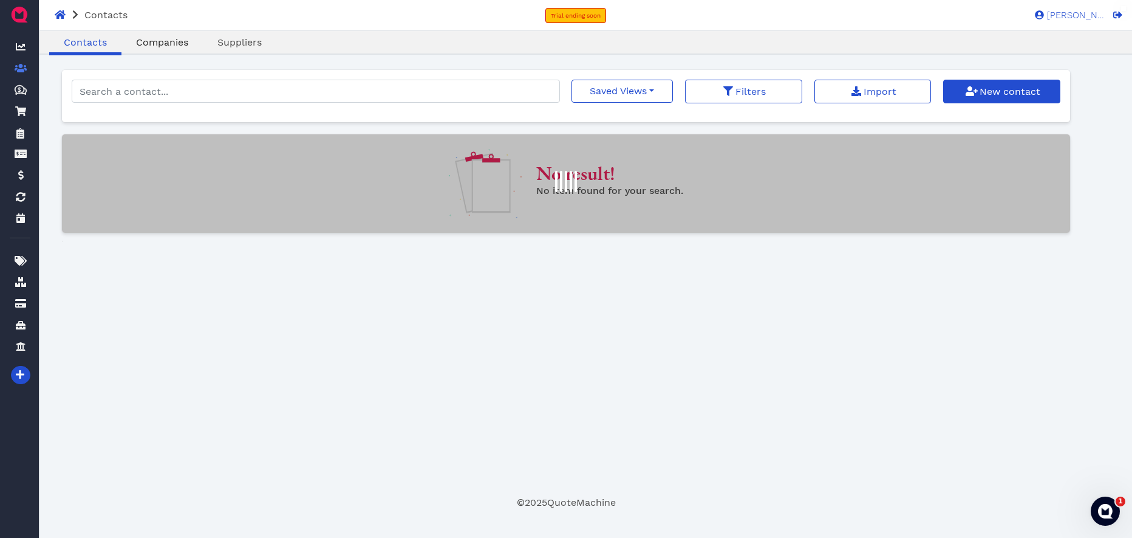
click at [176, 44] on span "Companies" at bounding box center [162, 42] width 52 height 12
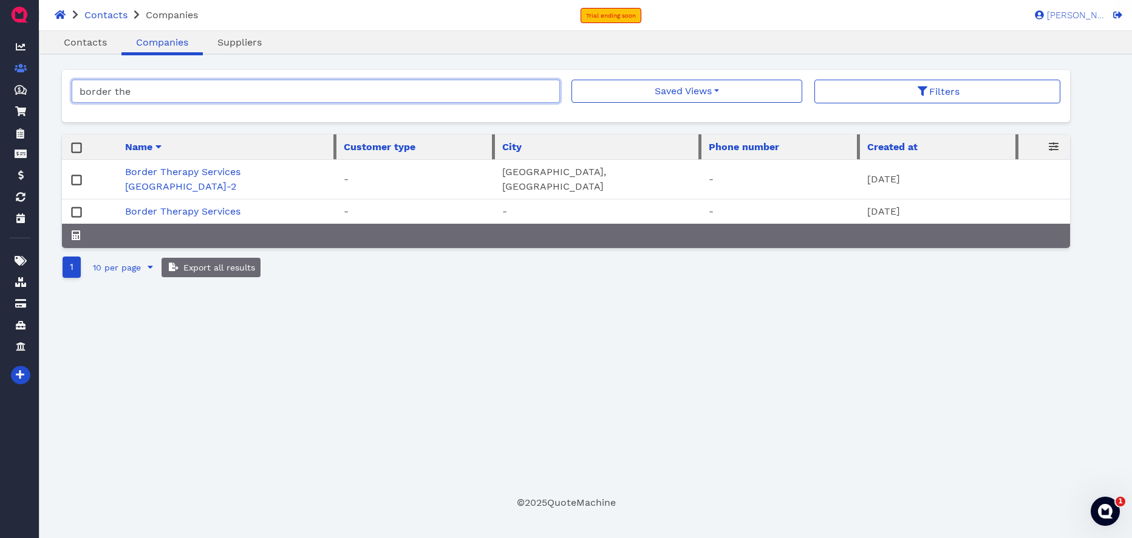
click at [194, 91] on input "border the" at bounding box center [316, 91] width 488 height 23
click at [549, 93] on input "border the" at bounding box center [316, 91] width 488 height 23
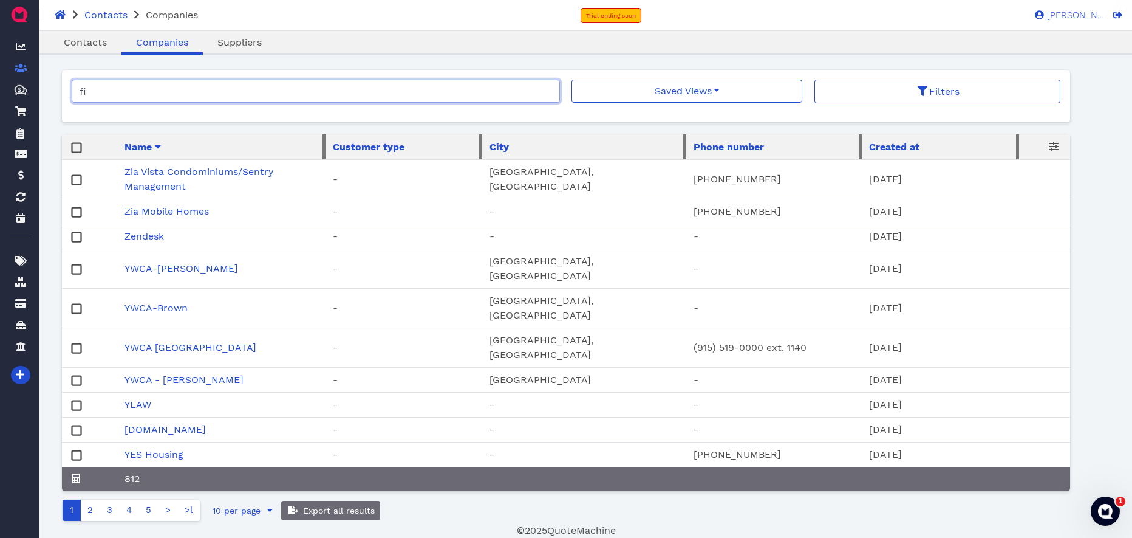
type input "f"
type input "specialty fitness"
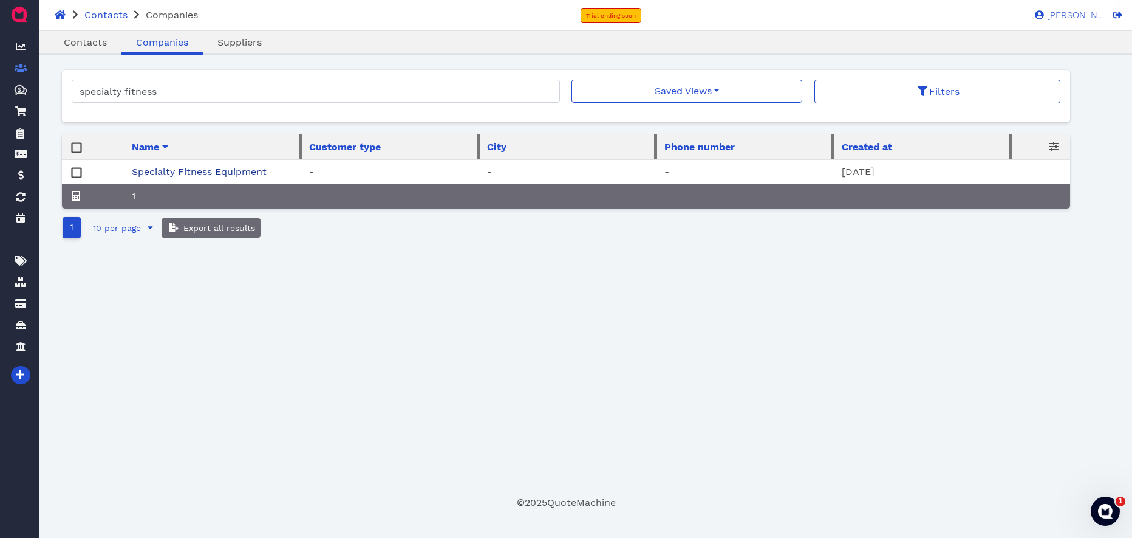
click at [221, 172] on link "Specialty Fitness Equipment" at bounding box center [199, 172] width 135 height 12
